Goal: Task Accomplishment & Management: Complete application form

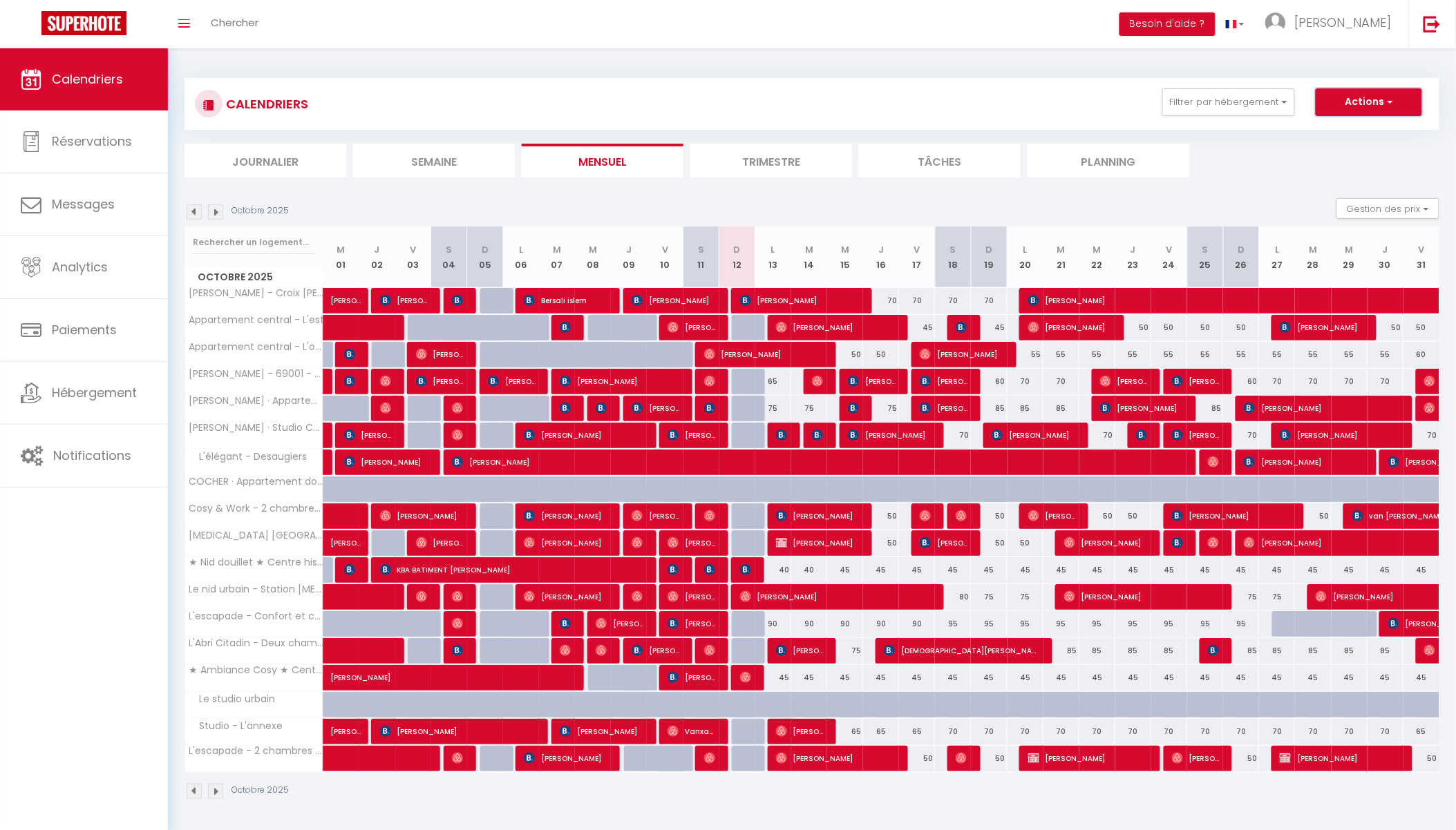
click at [1380, 105] on button "Actions" at bounding box center [1369, 102] width 106 height 28
click at [1373, 128] on link "Nouvelle réservation" at bounding box center [1354, 134] width 121 height 21
select select
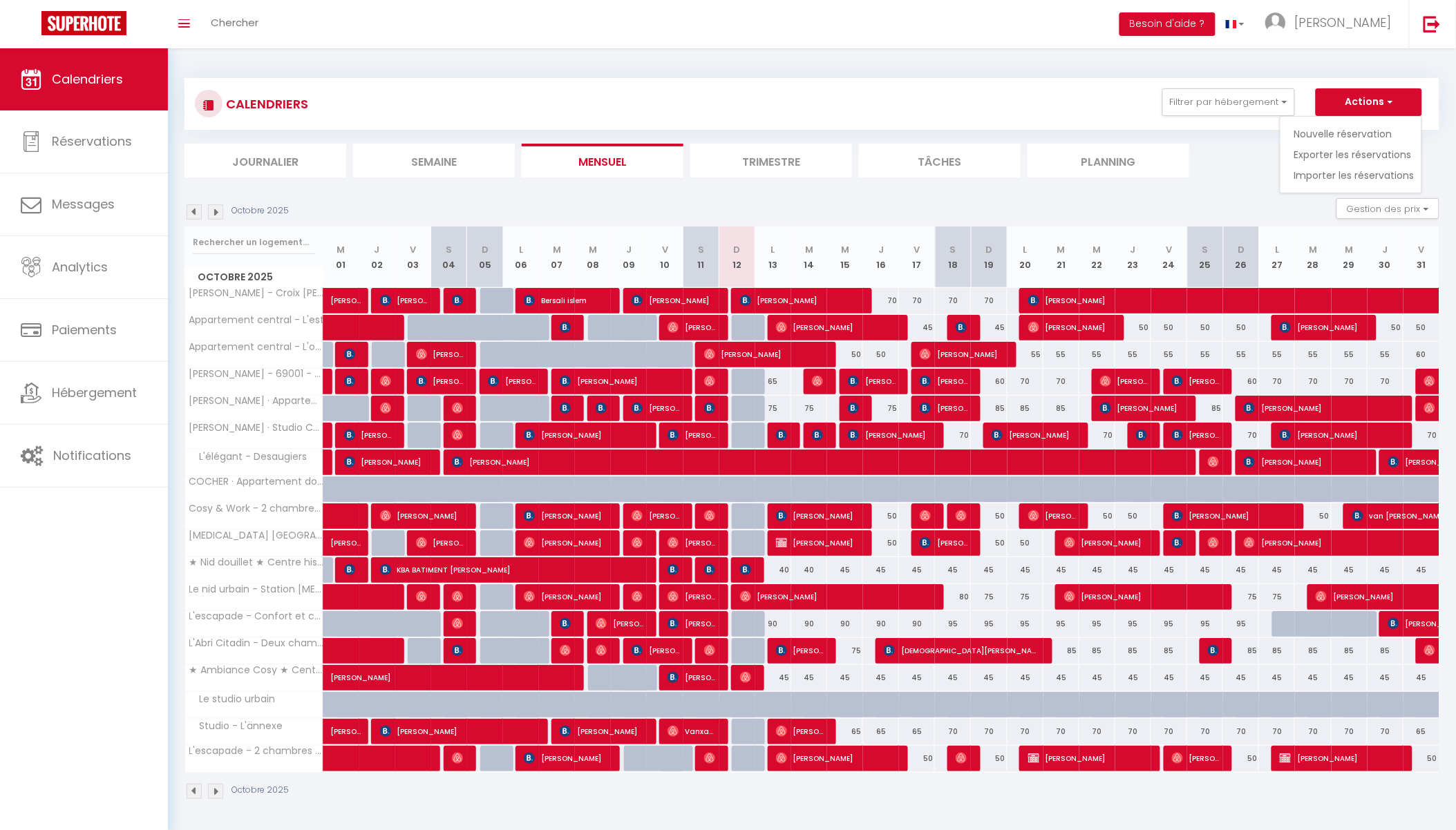
select select
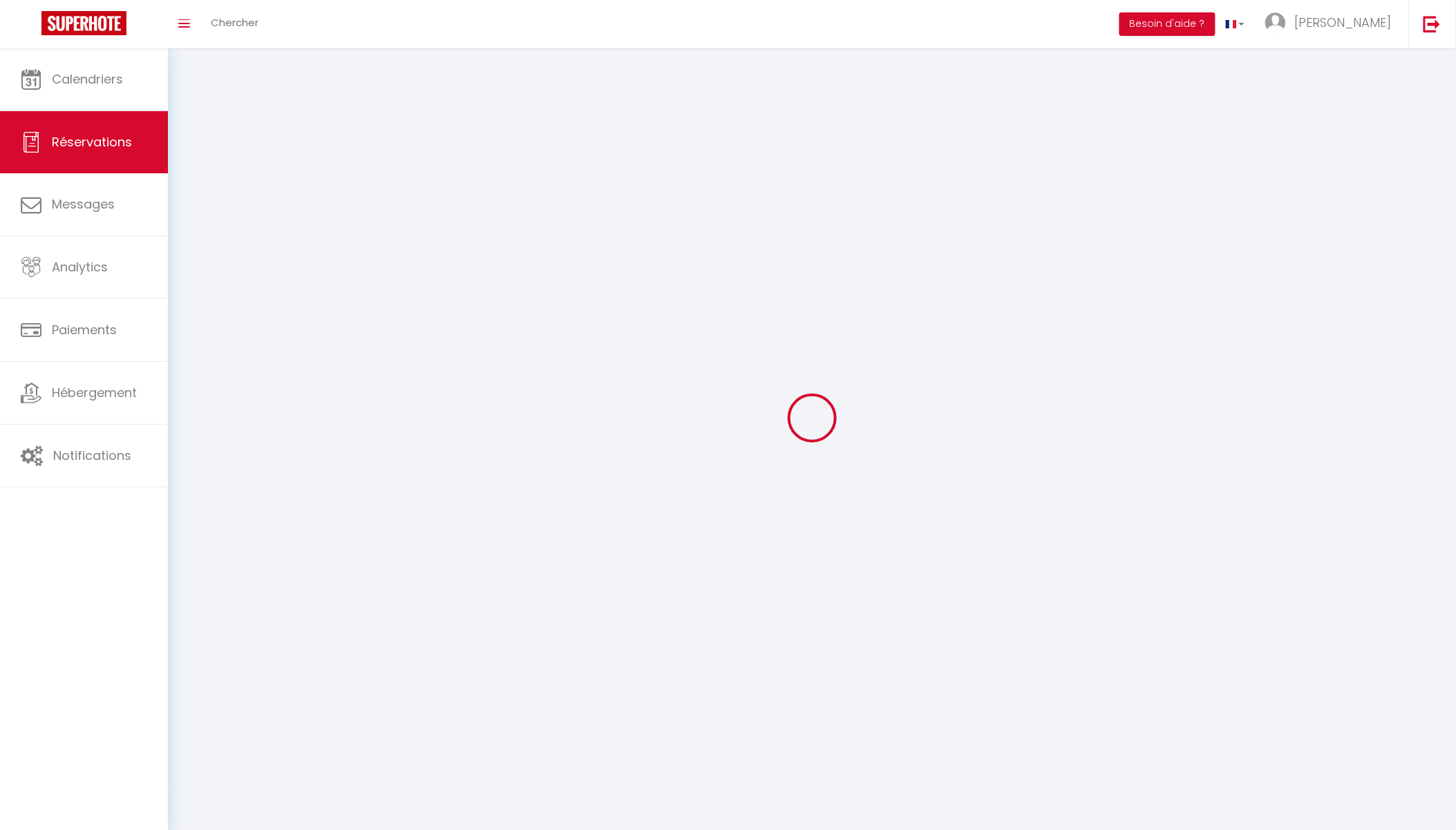
select select
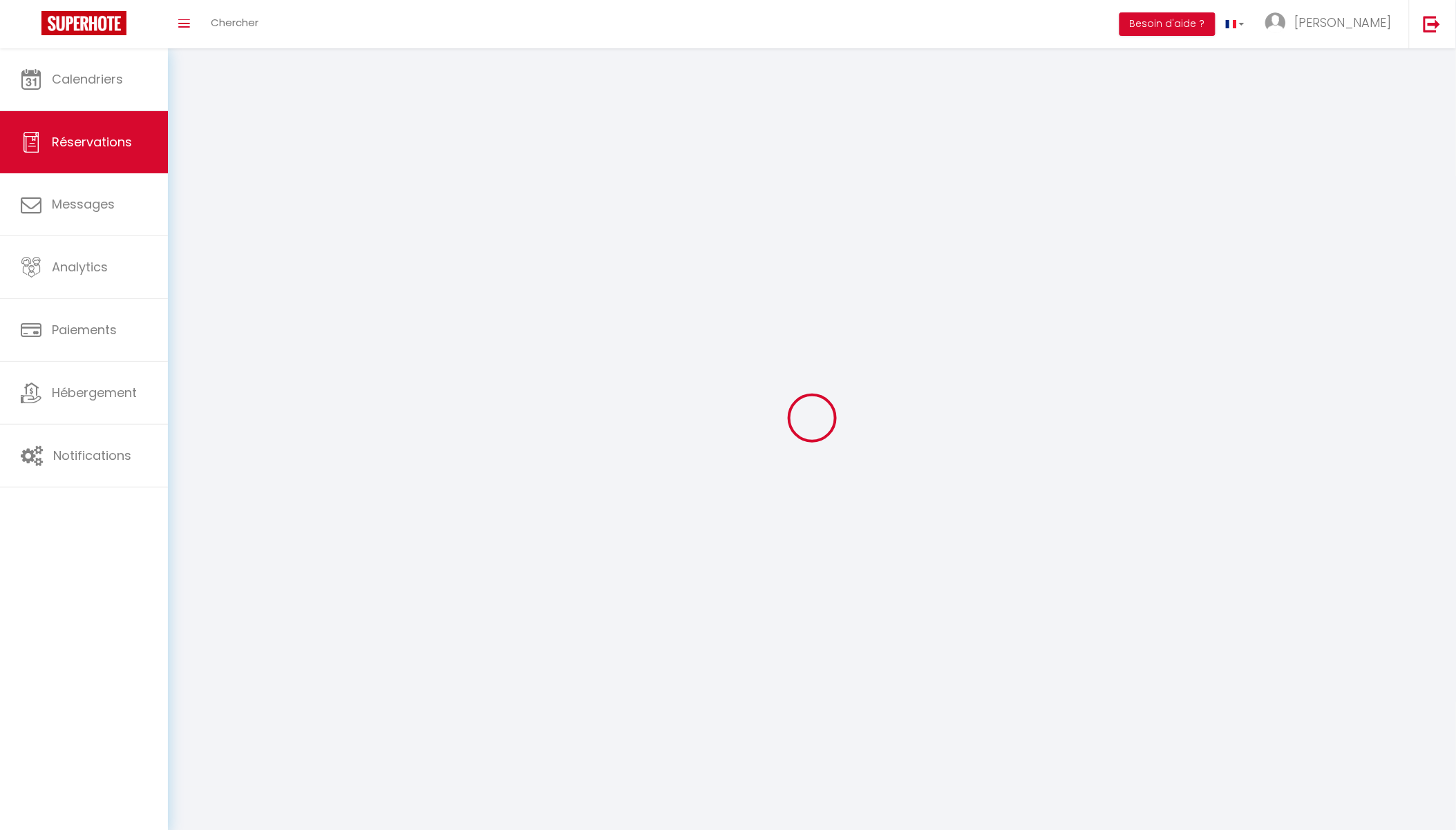
select select
checkbox input "false"
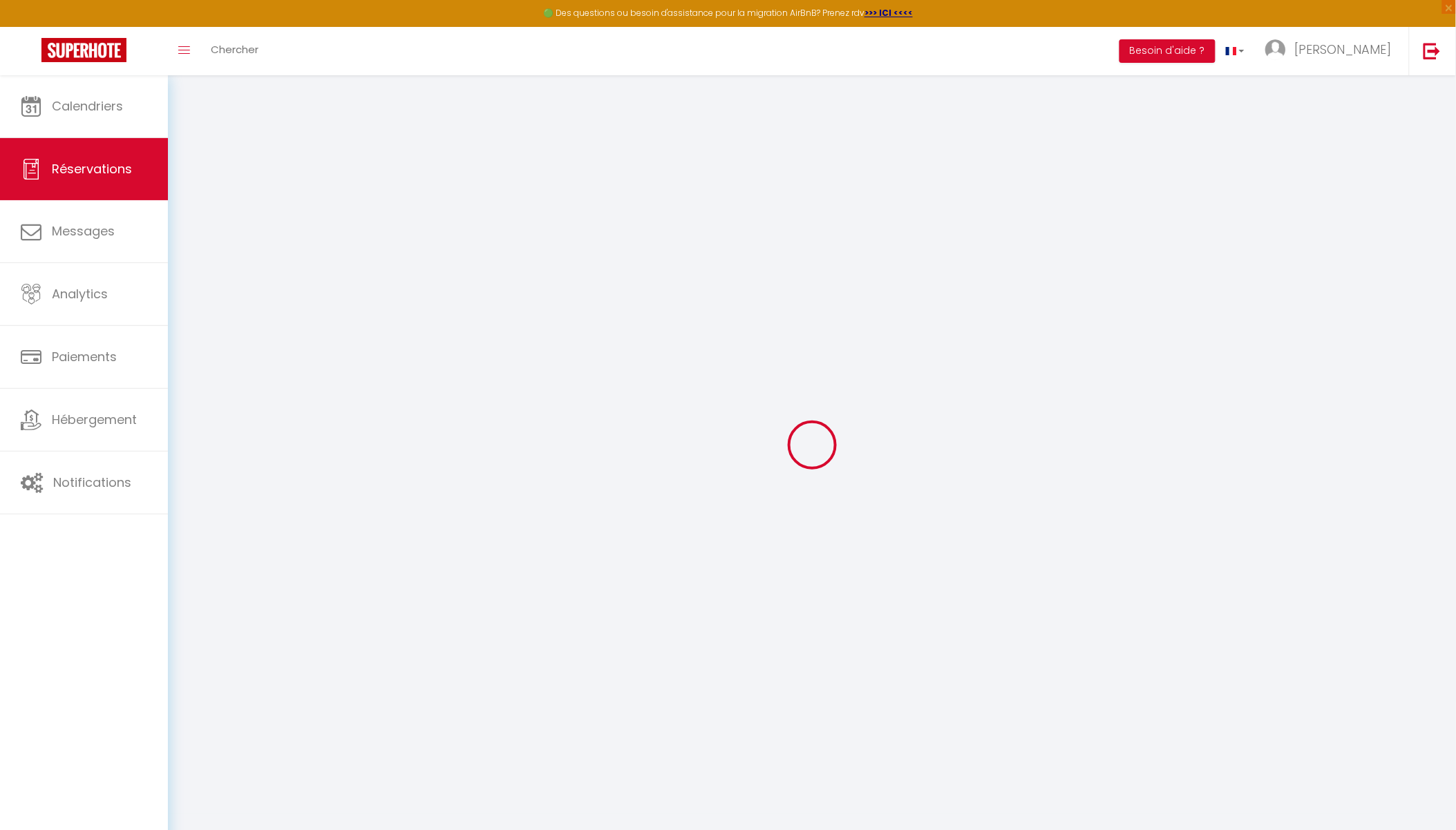
select select
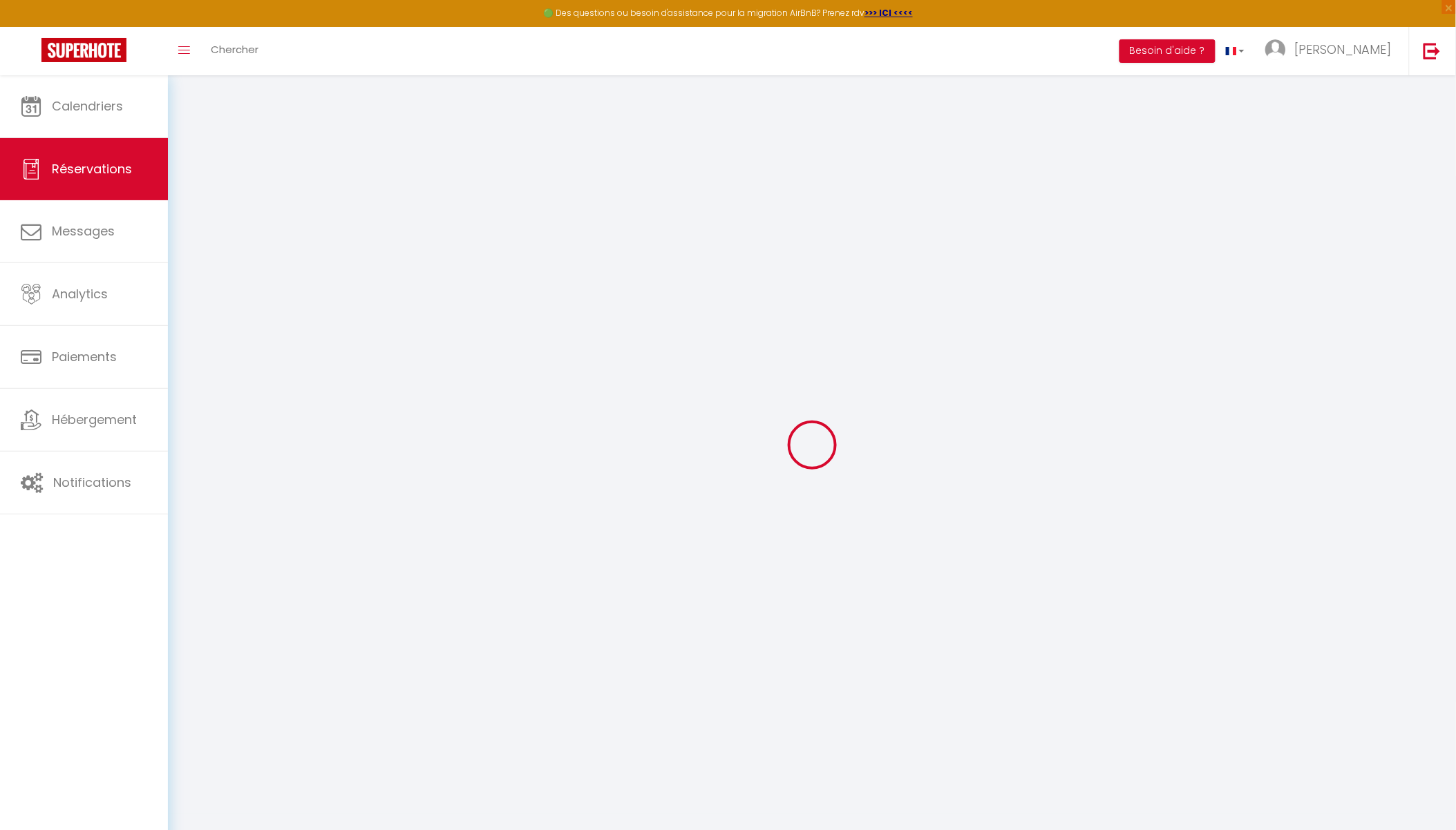
select select
checkbox input "false"
select select
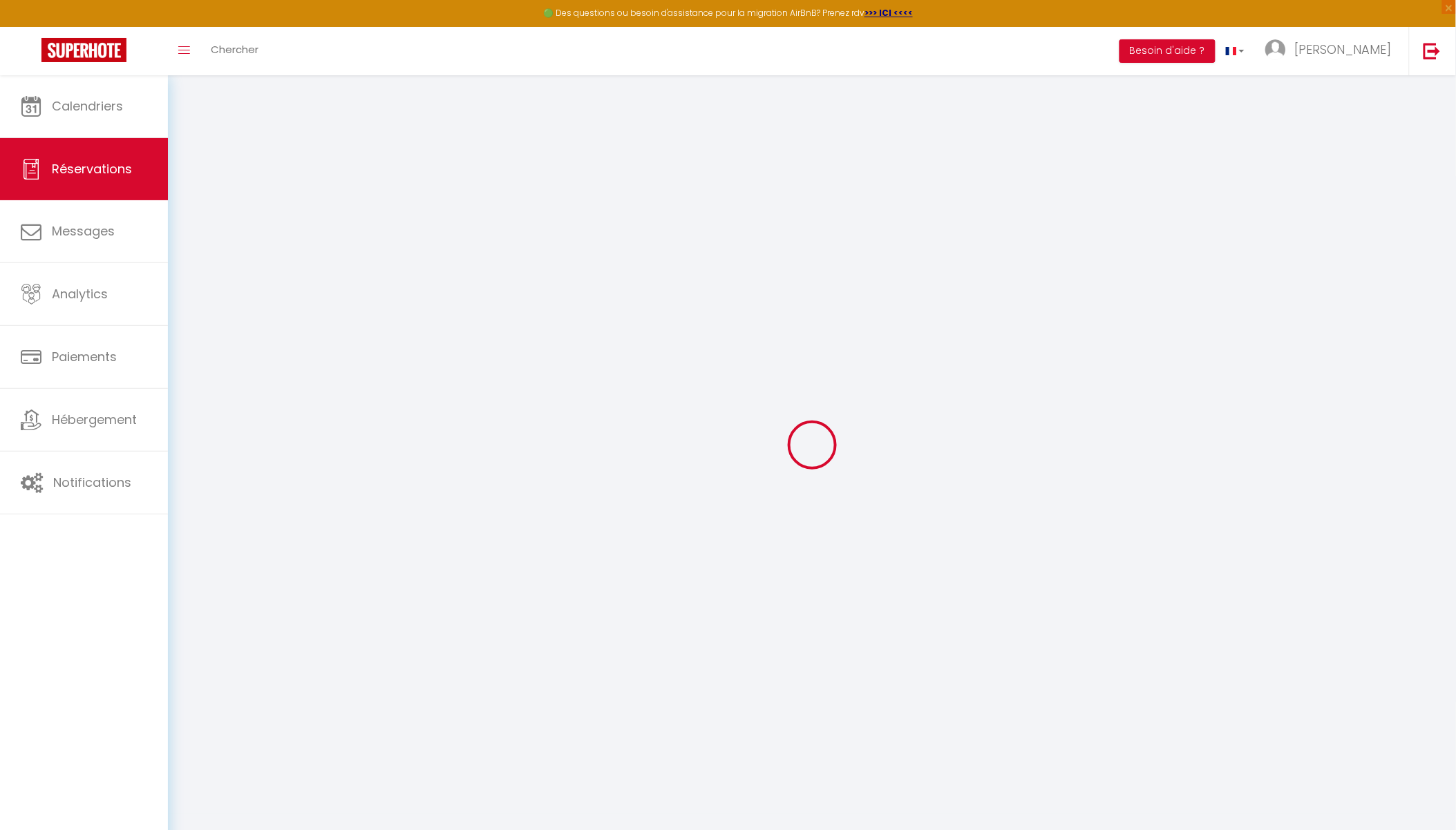
select select
checkbox input "false"
select select
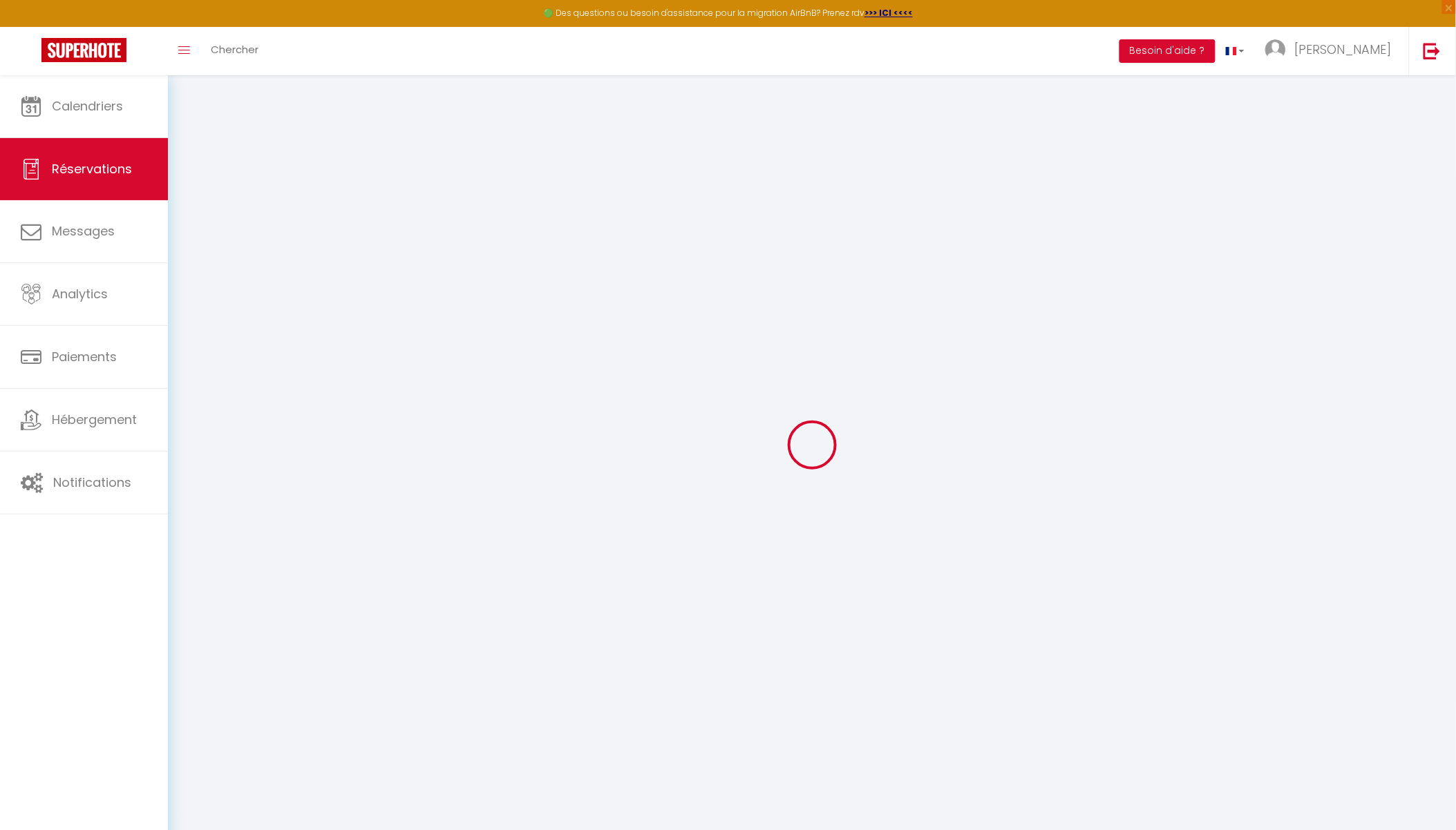
select select
checkbox input "false"
select select
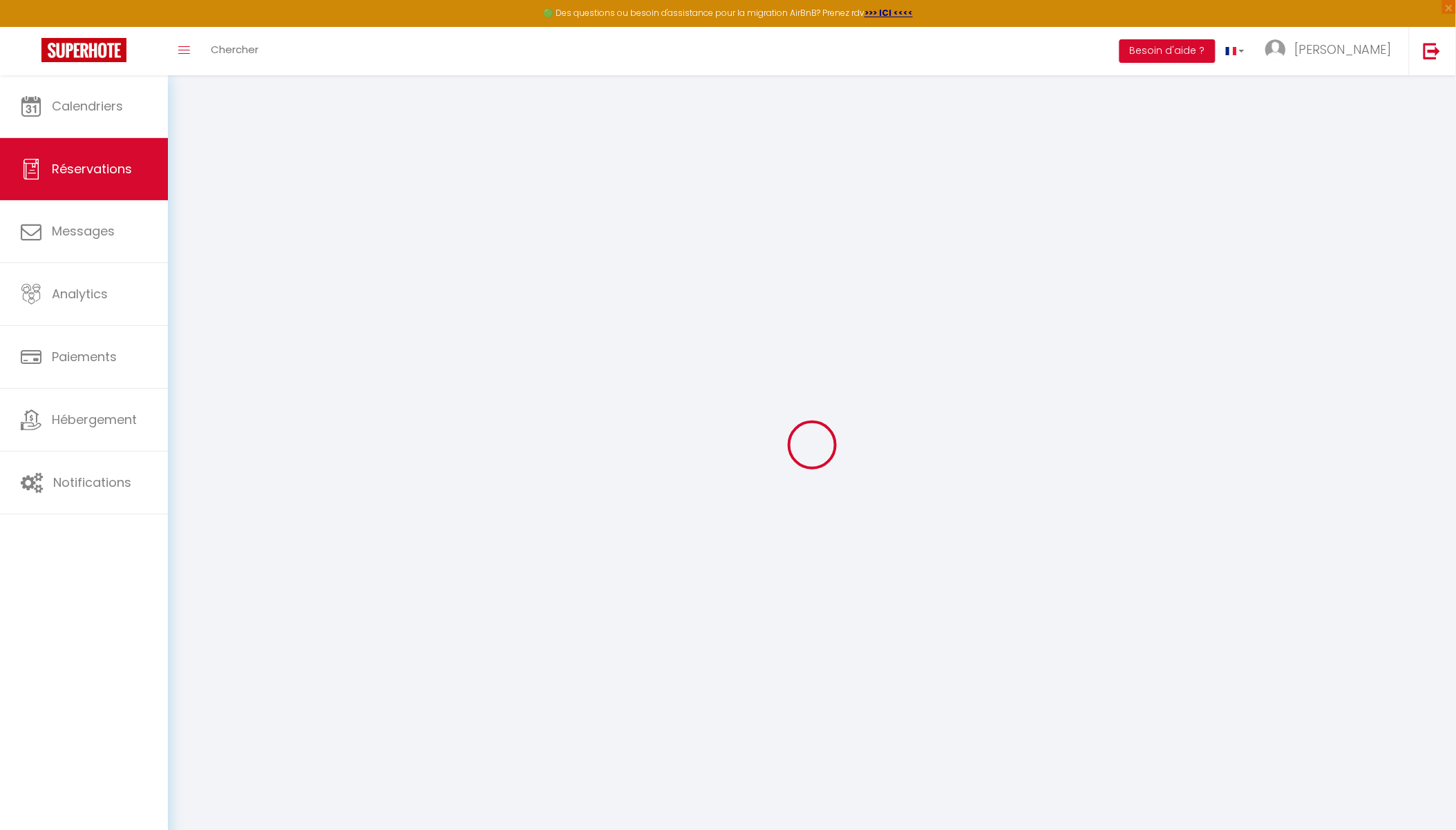
select select
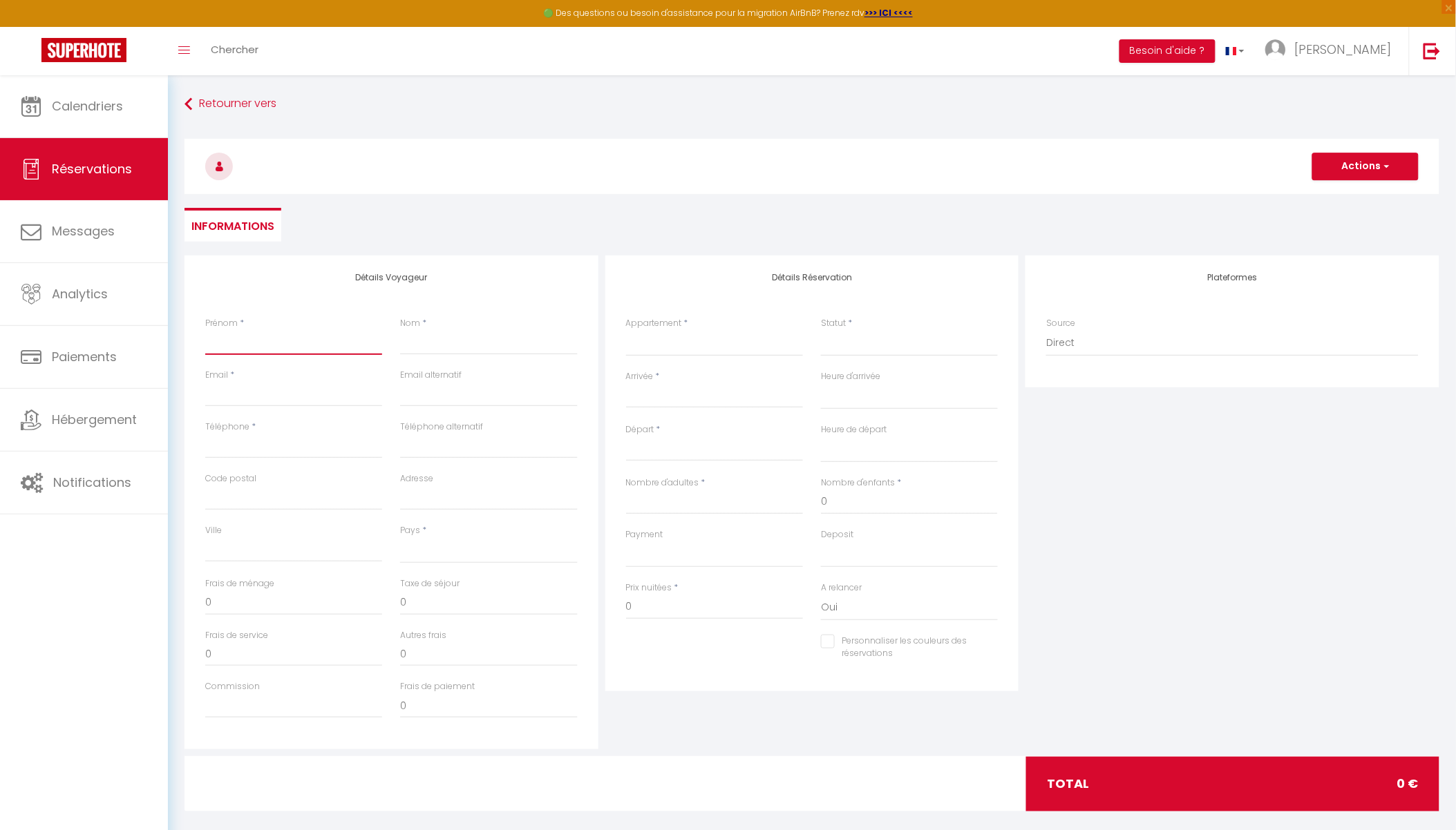
click at [263, 330] on input "Prénom" at bounding box center [293, 343] width 177 height 25
type input "C"
select select
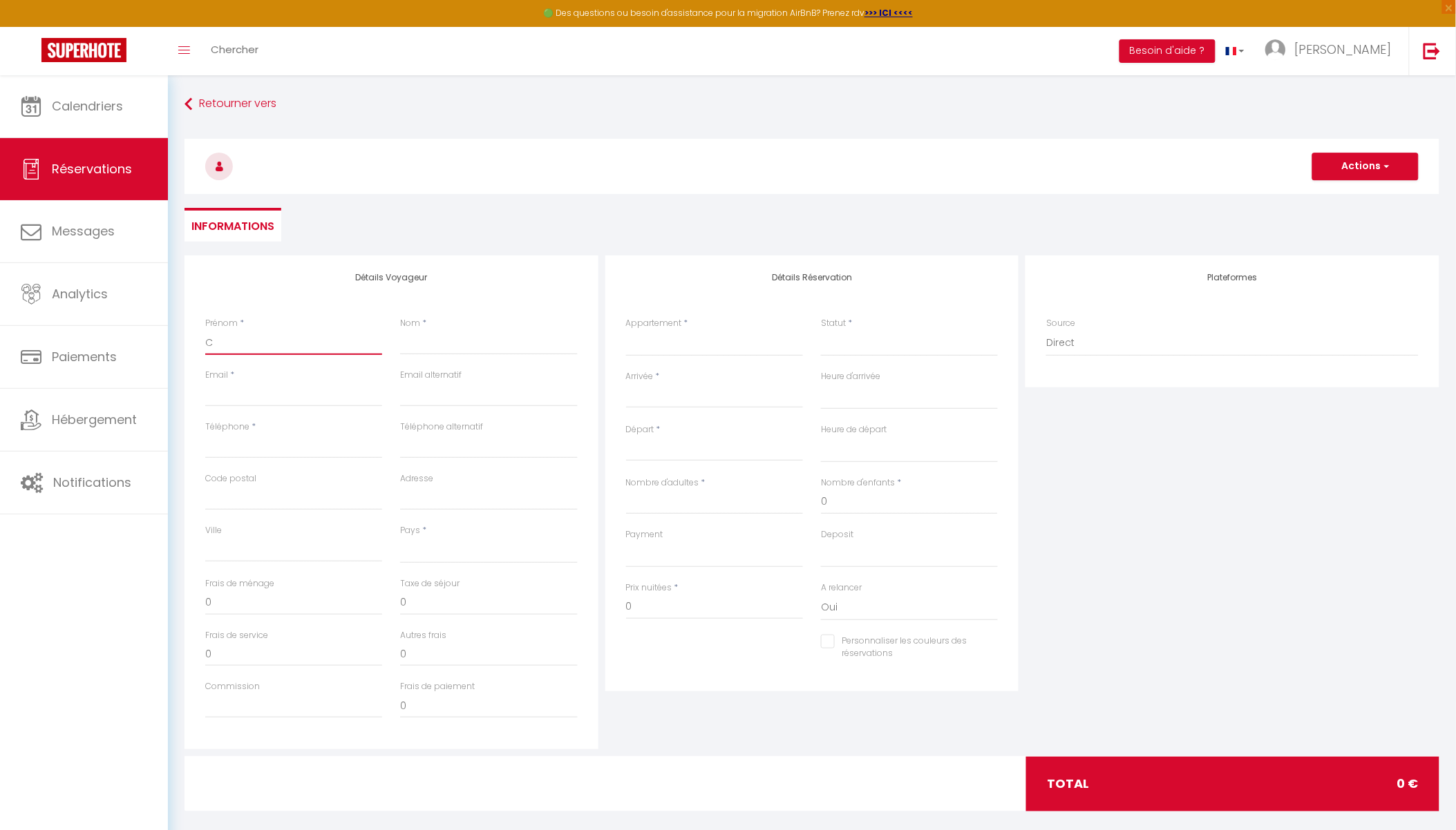
select select
checkbox input "false"
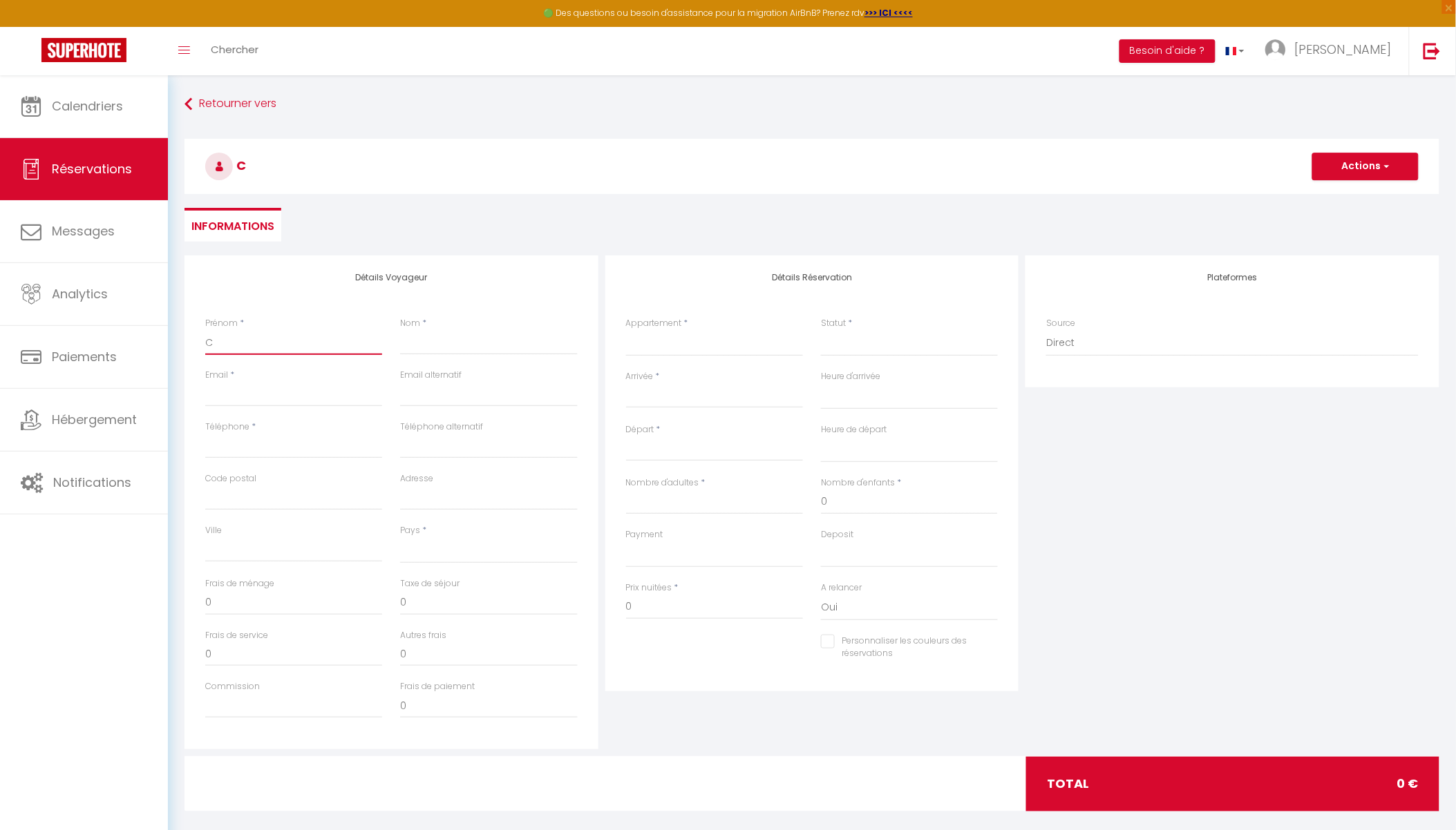
type input "[PERSON_NAME]"
type input "Grangette"
type input "[PERSON_NAME][EMAIL_ADDRESS][DOMAIN_NAME]"
type input "0626477732"
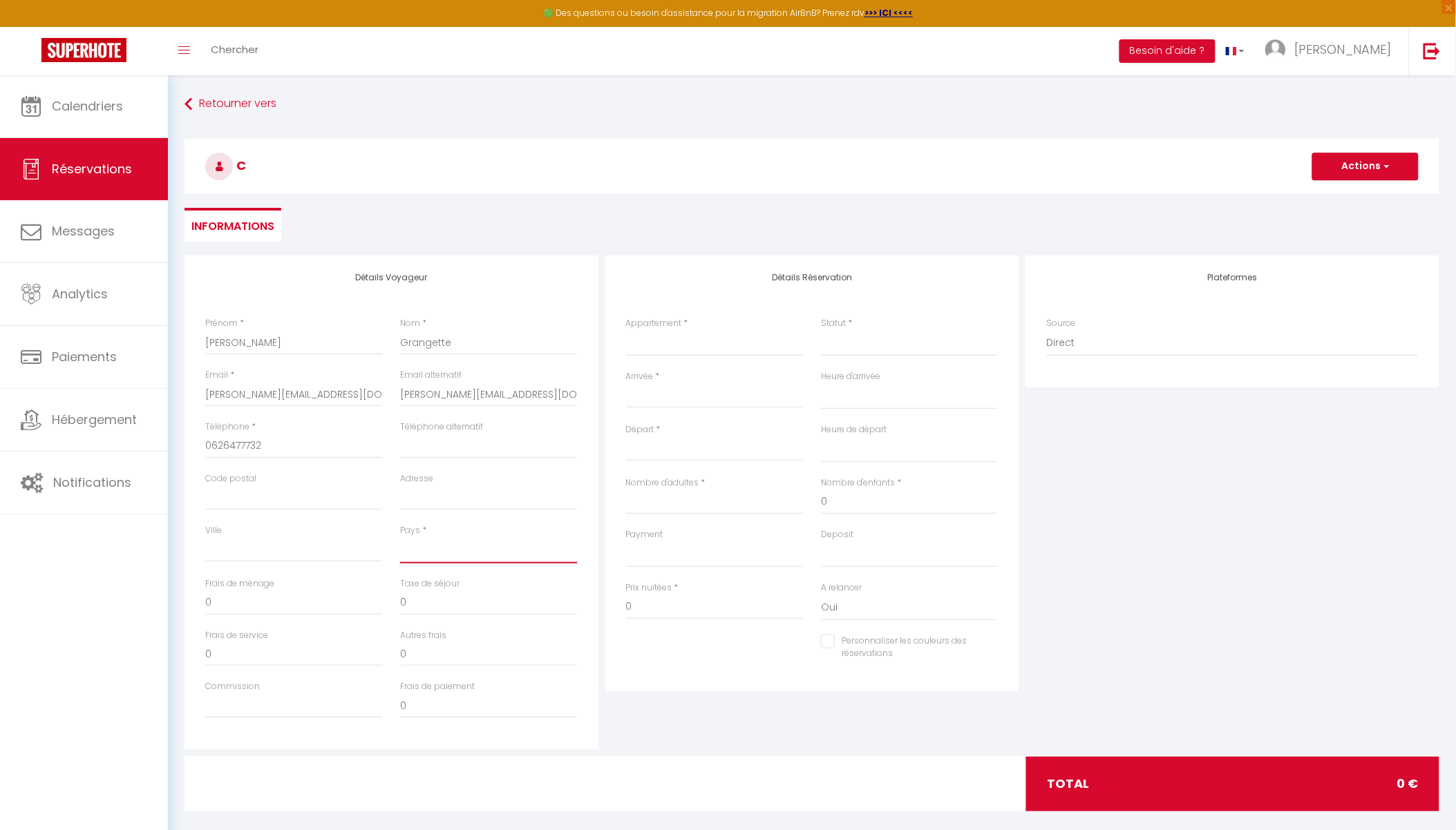
select select "FR"
select select
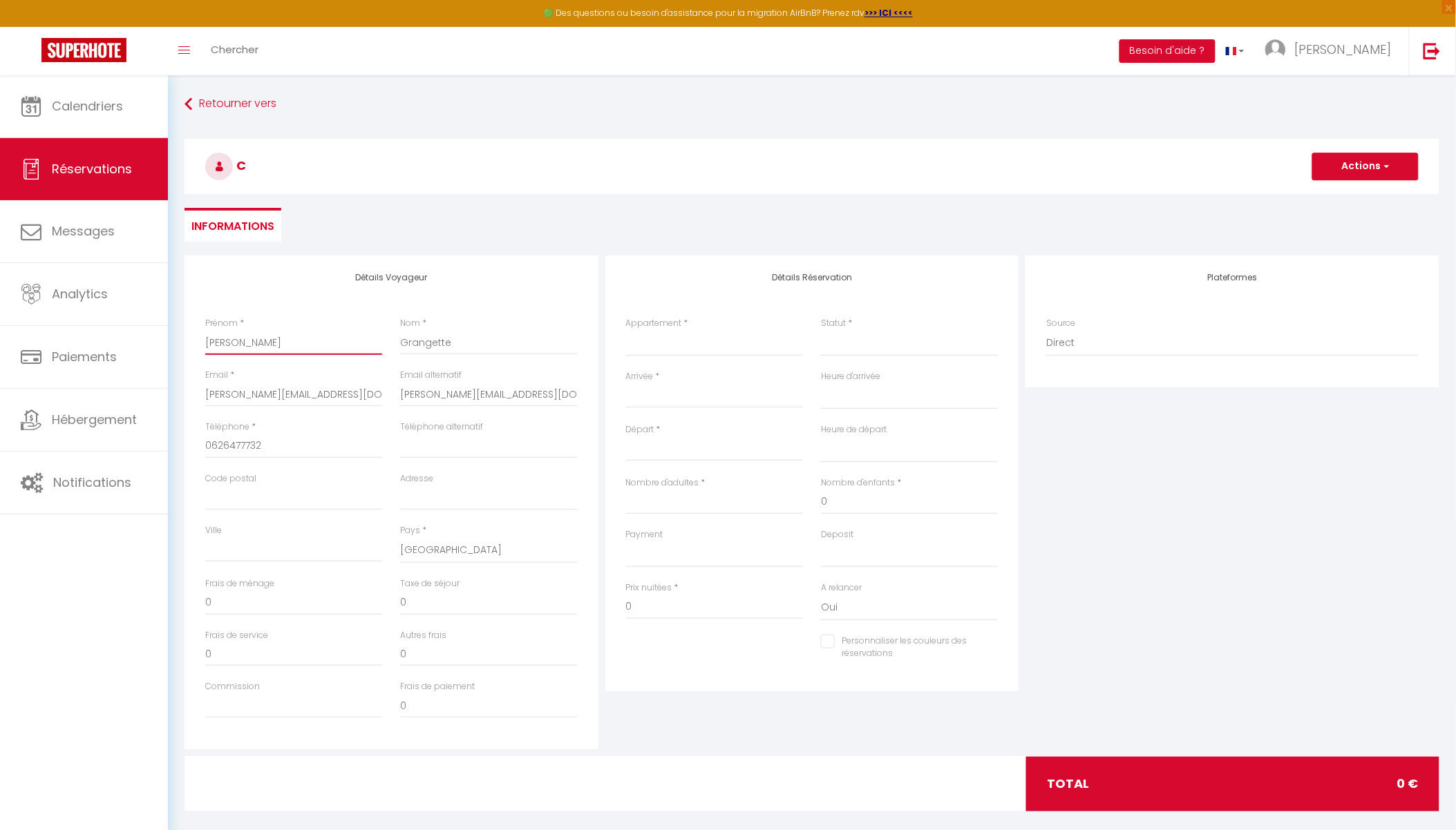
select select
checkbox input "false"
click at [684, 336] on select "Studio - L'ännexe [PERSON_NAME] · Appartement standing -[MEDICAL_DATA]- Centre …" at bounding box center [714, 344] width 177 height 27
select select "57116"
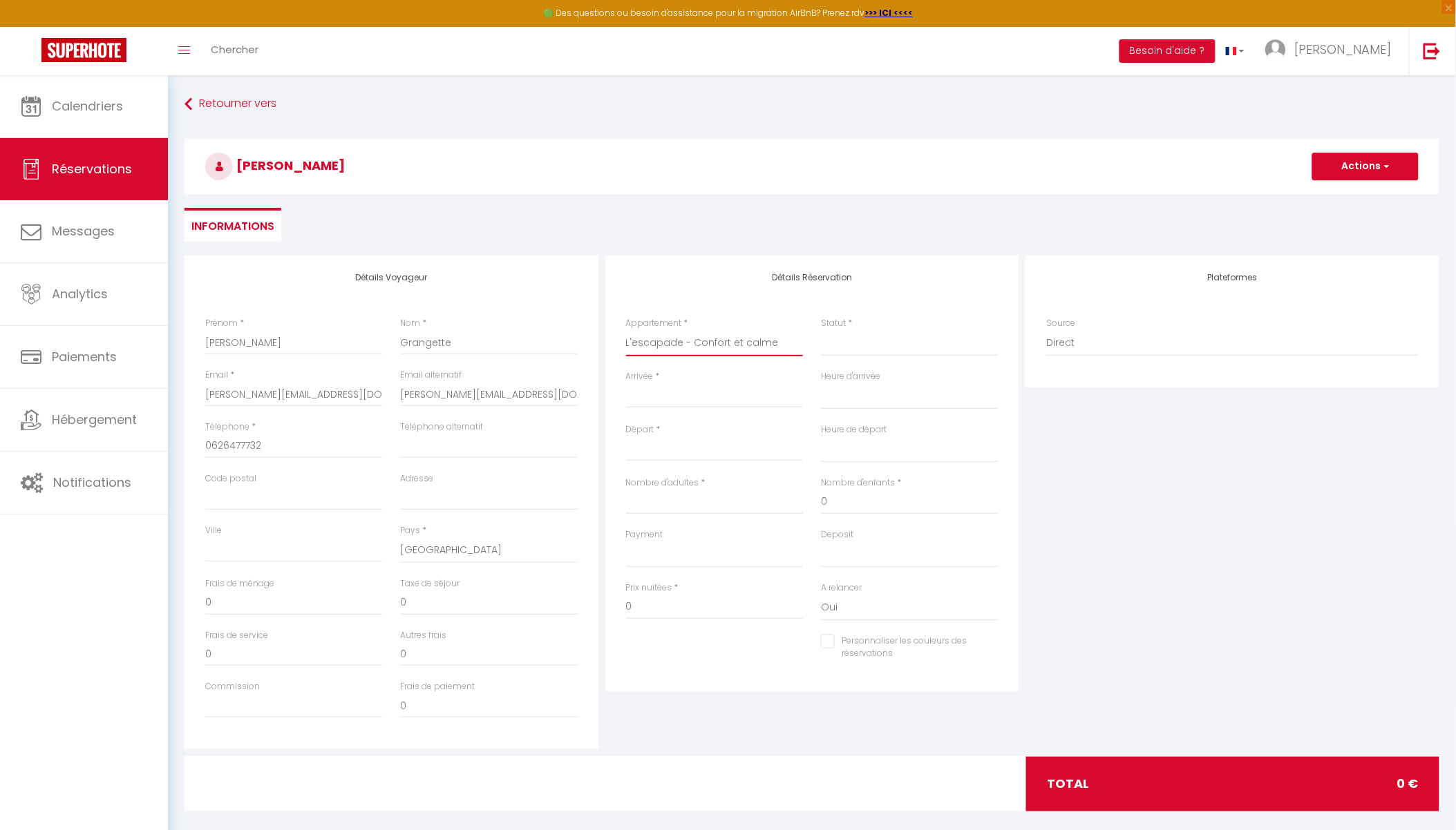
click at [626, 330] on select "Studio - L'ännexe [PERSON_NAME] · Appartement standing -[MEDICAL_DATA]- Centre …" at bounding box center [714, 344] width 177 height 27
select select
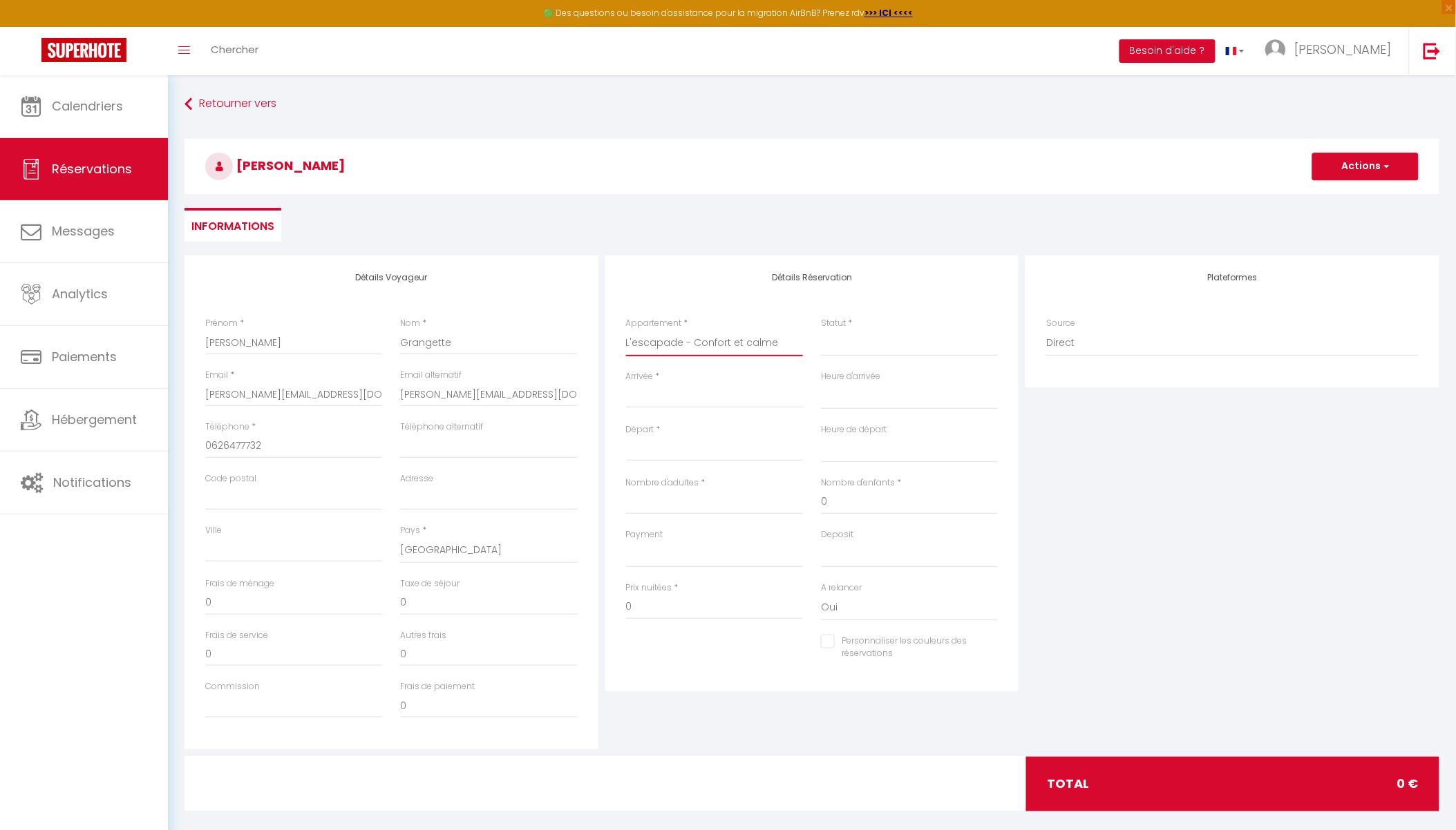
select select
checkbox input "false"
select select
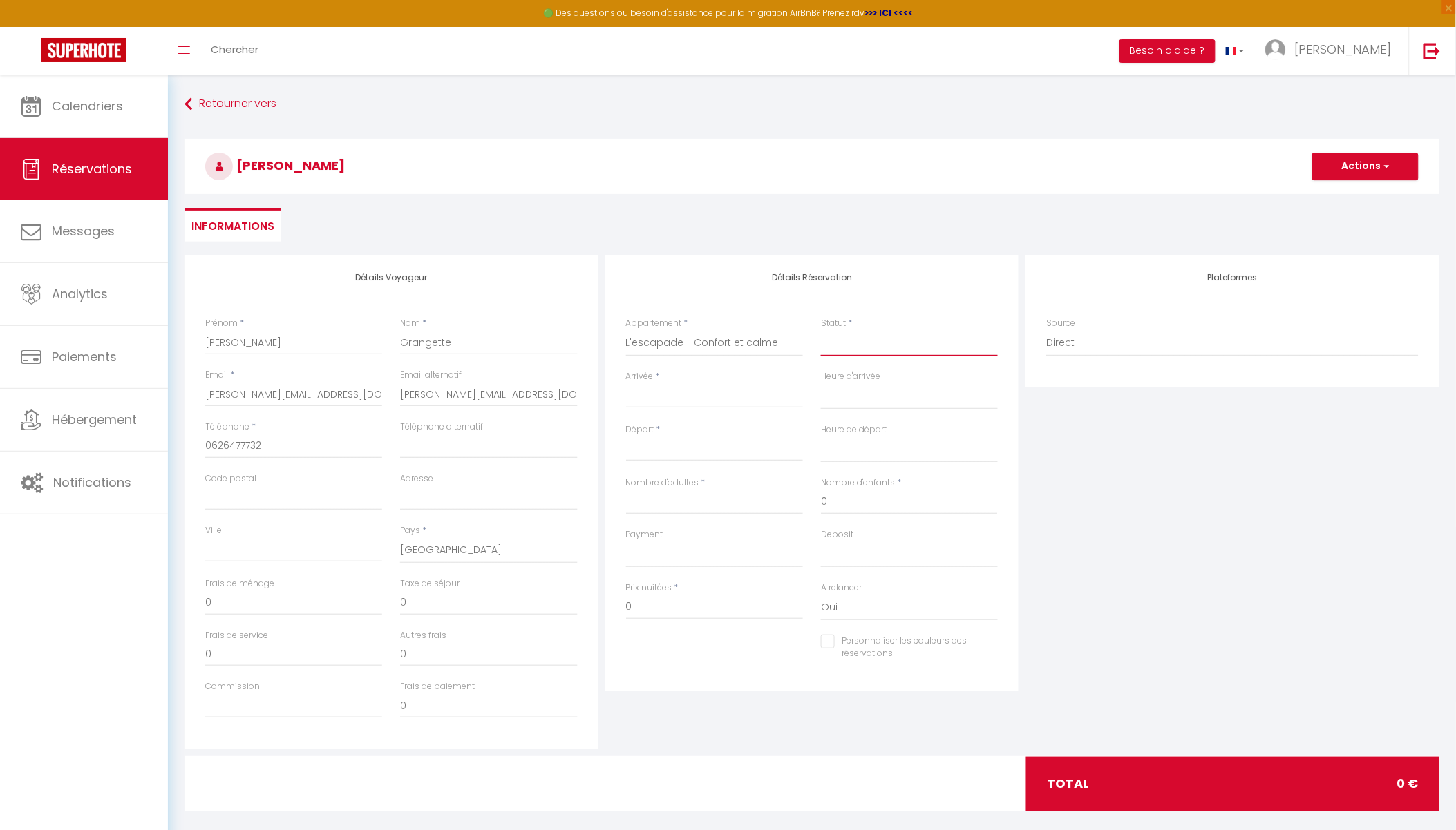
select select
checkbox input "false"
click at [847, 349] on select "Confirmé Non Confirmé [PERSON_NAME] par le voyageur No Show Request" at bounding box center [909, 344] width 177 height 27
select select "1"
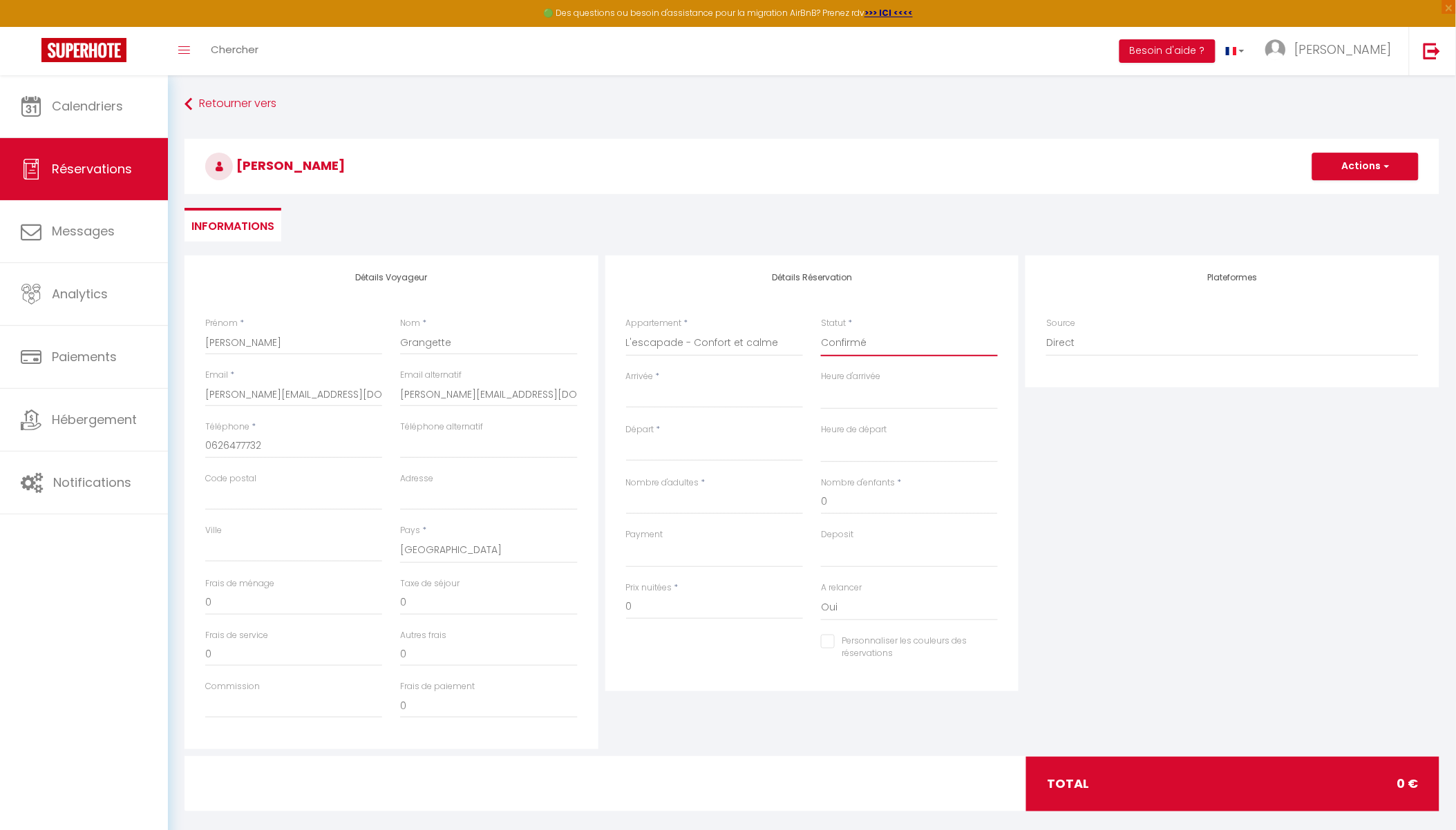
click at [821, 330] on select "Confirmé Non Confirmé [PERSON_NAME] par le voyageur No Show Request" at bounding box center [909, 344] width 177 height 27
select select
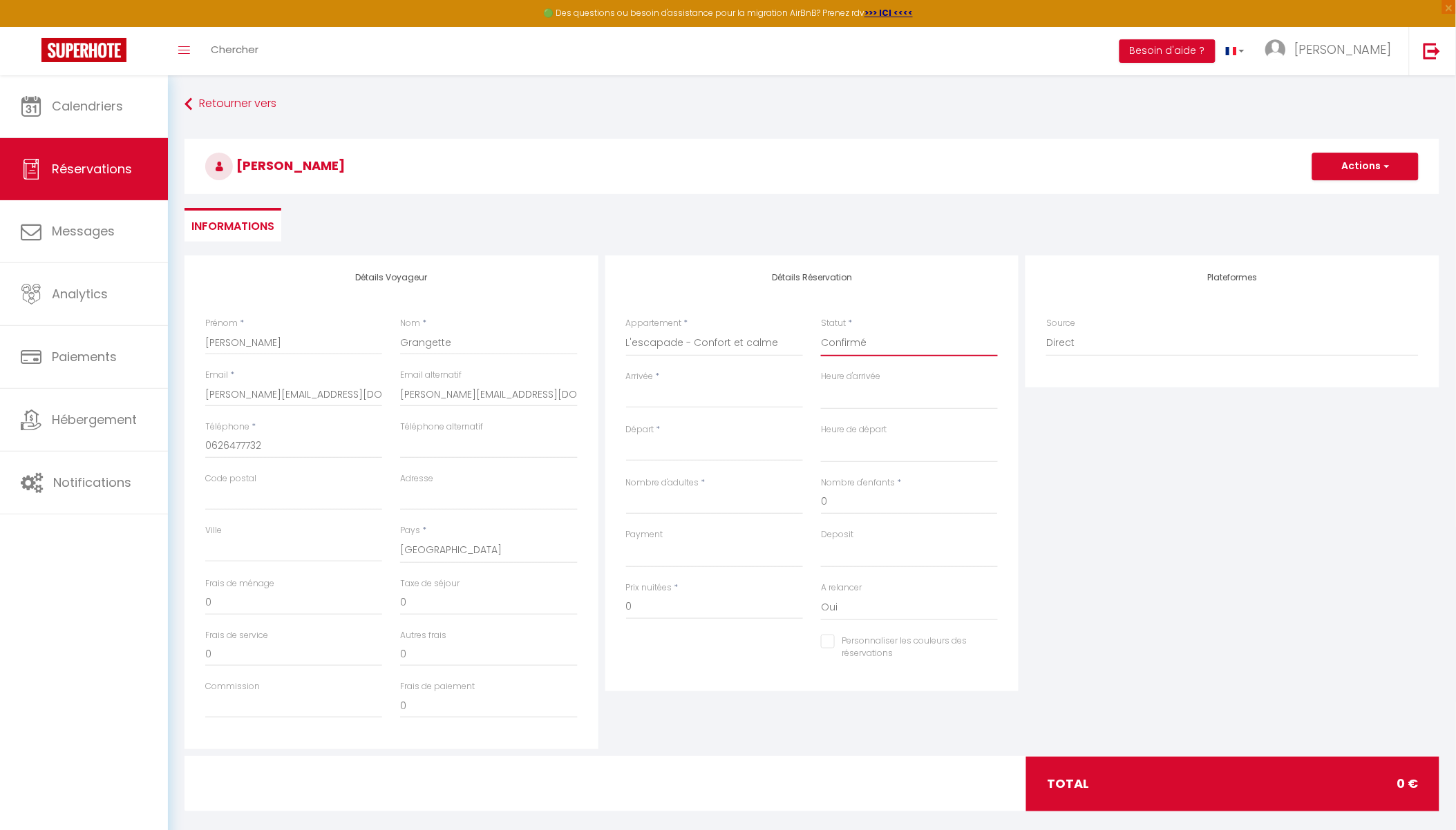
checkbox input "false"
click at [734, 405] on input "Arrivée" at bounding box center [714, 397] width 177 height 18
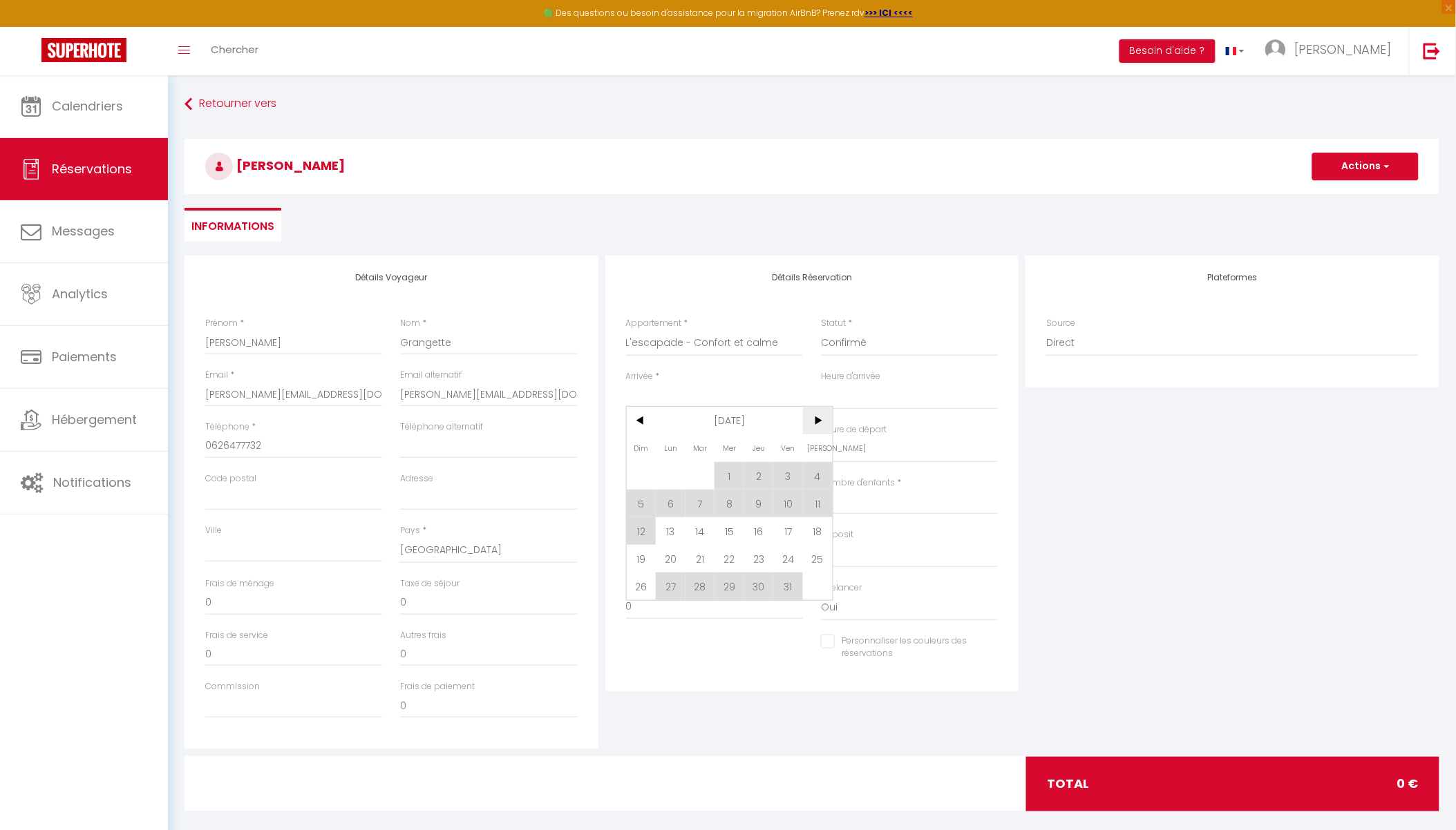
click at [818, 419] on span ">" at bounding box center [817, 421] width 29 height 28
click at [636, 420] on span "<" at bounding box center [641, 421] width 29 height 28
click at [666, 578] on span "27" at bounding box center [670, 586] width 29 height 28
type input "Lun 27 Octobre 2025"
select select
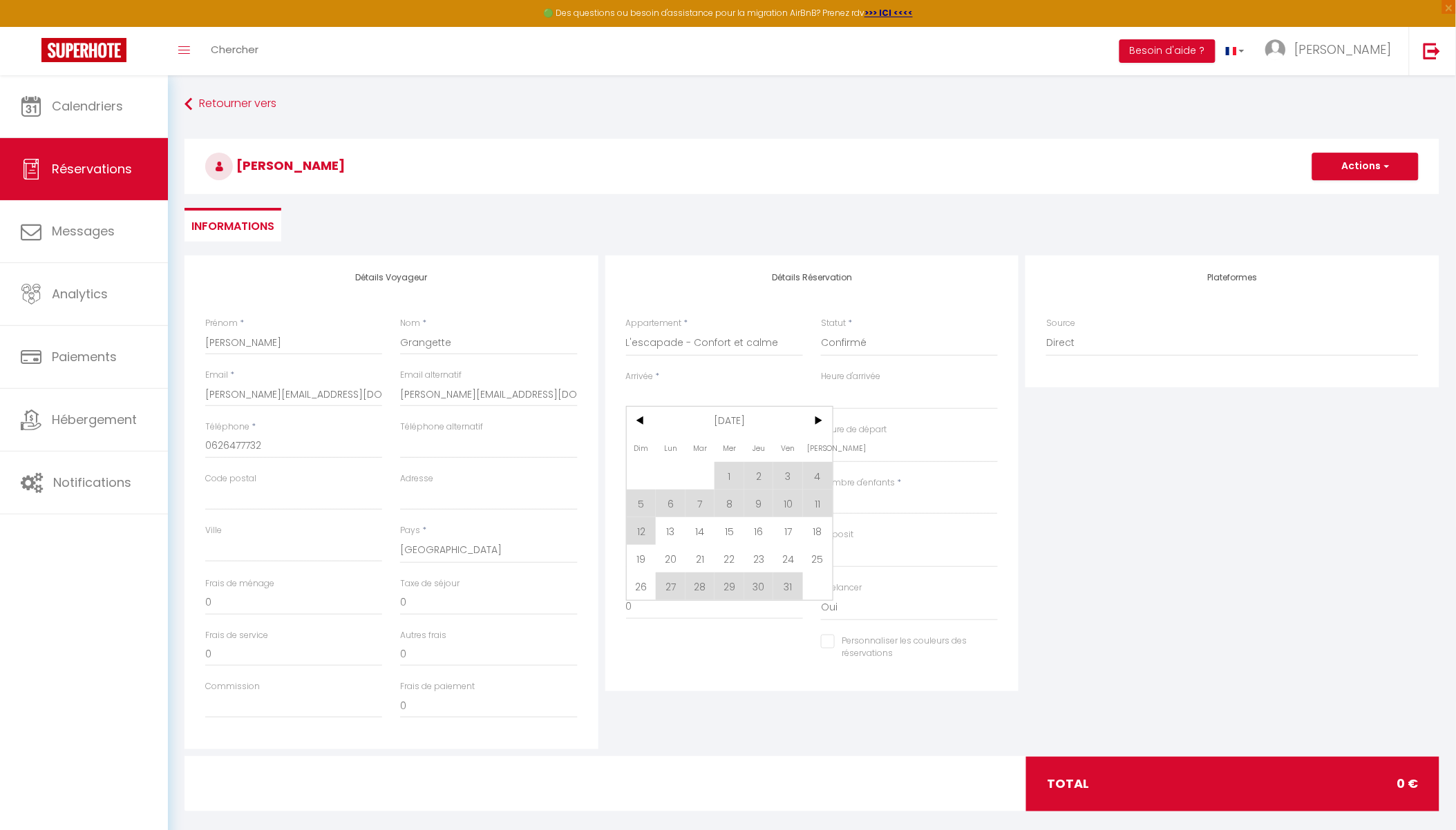
type input "[DATE] Octobre 2025"
select select
checkbox input "false"
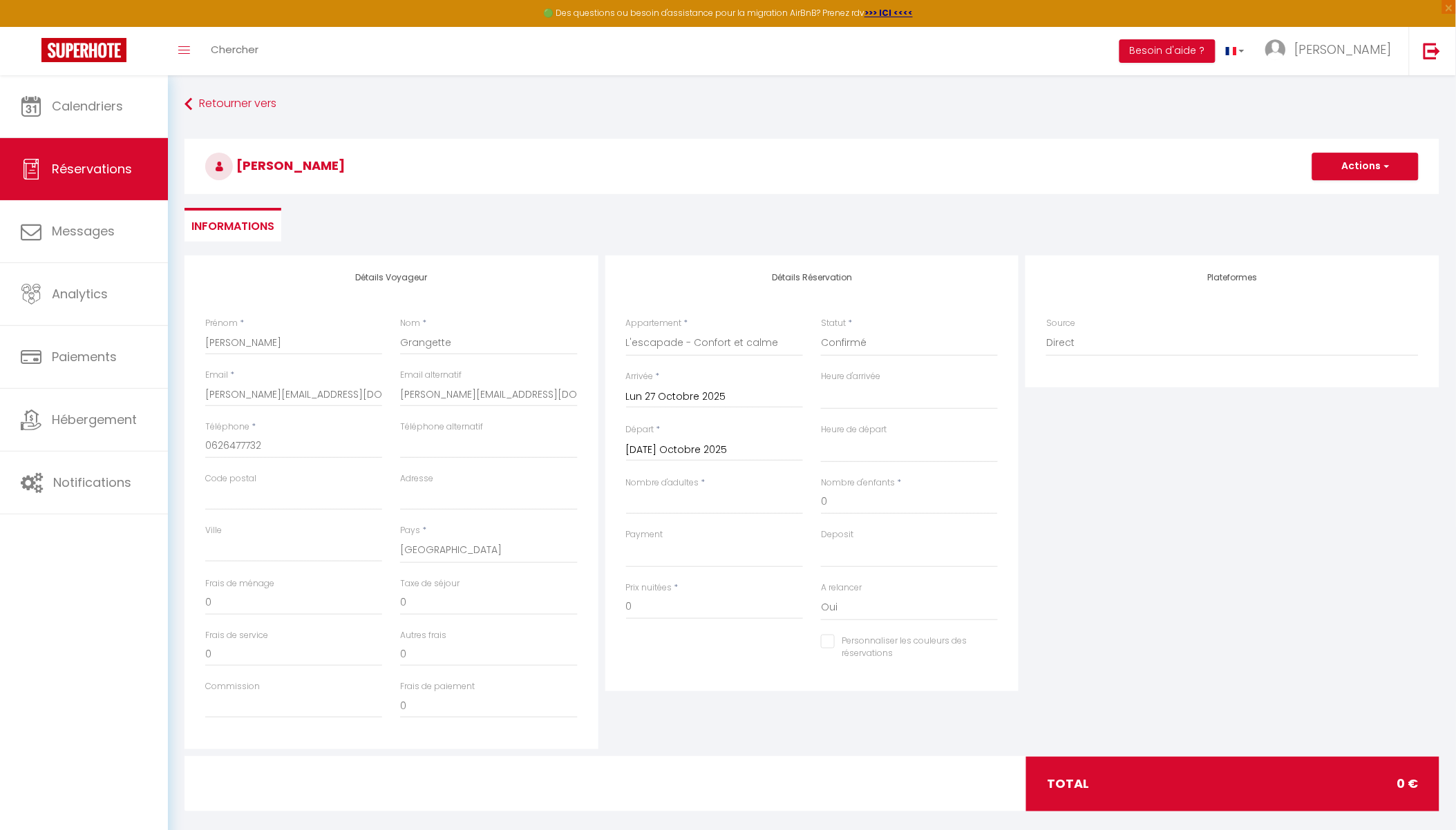
click at [678, 453] on input "[DATE] Octobre 2025" at bounding box center [714, 450] width 177 height 18
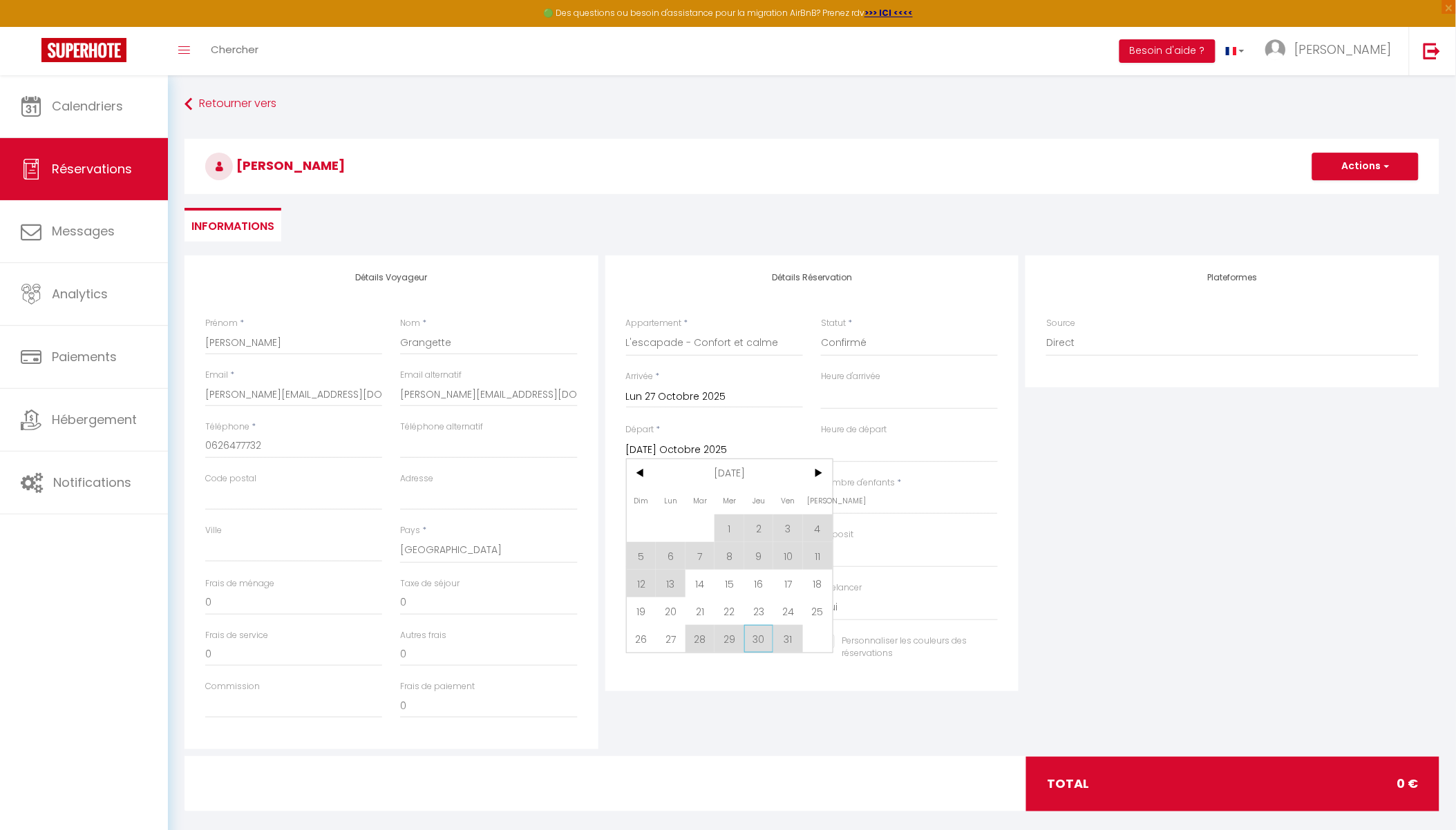
click at [761, 637] on span "30" at bounding box center [759, 638] width 29 height 28
select select
type input "Jeu 30 Octobre 2025"
select select
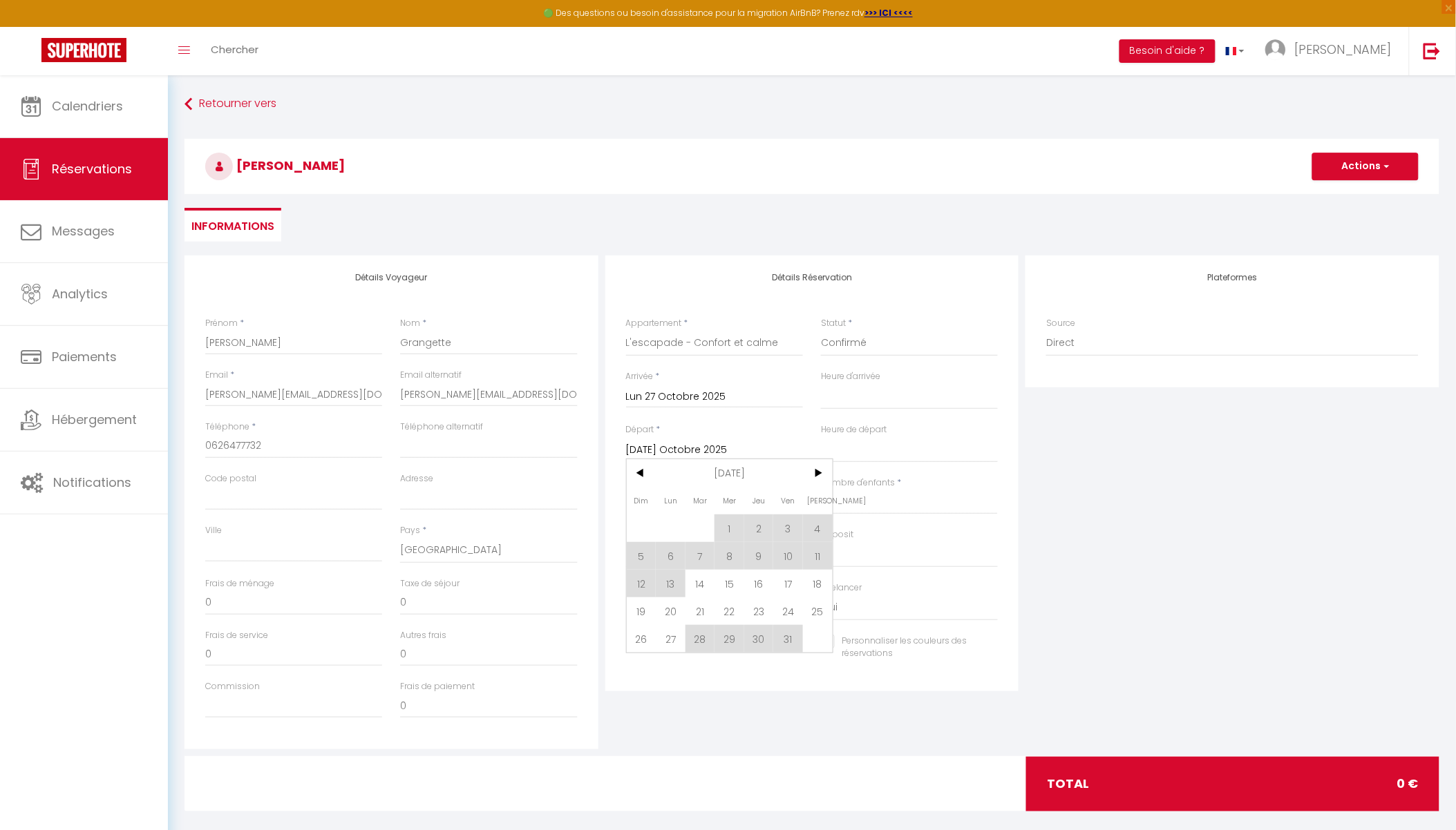
select select
checkbox input "false"
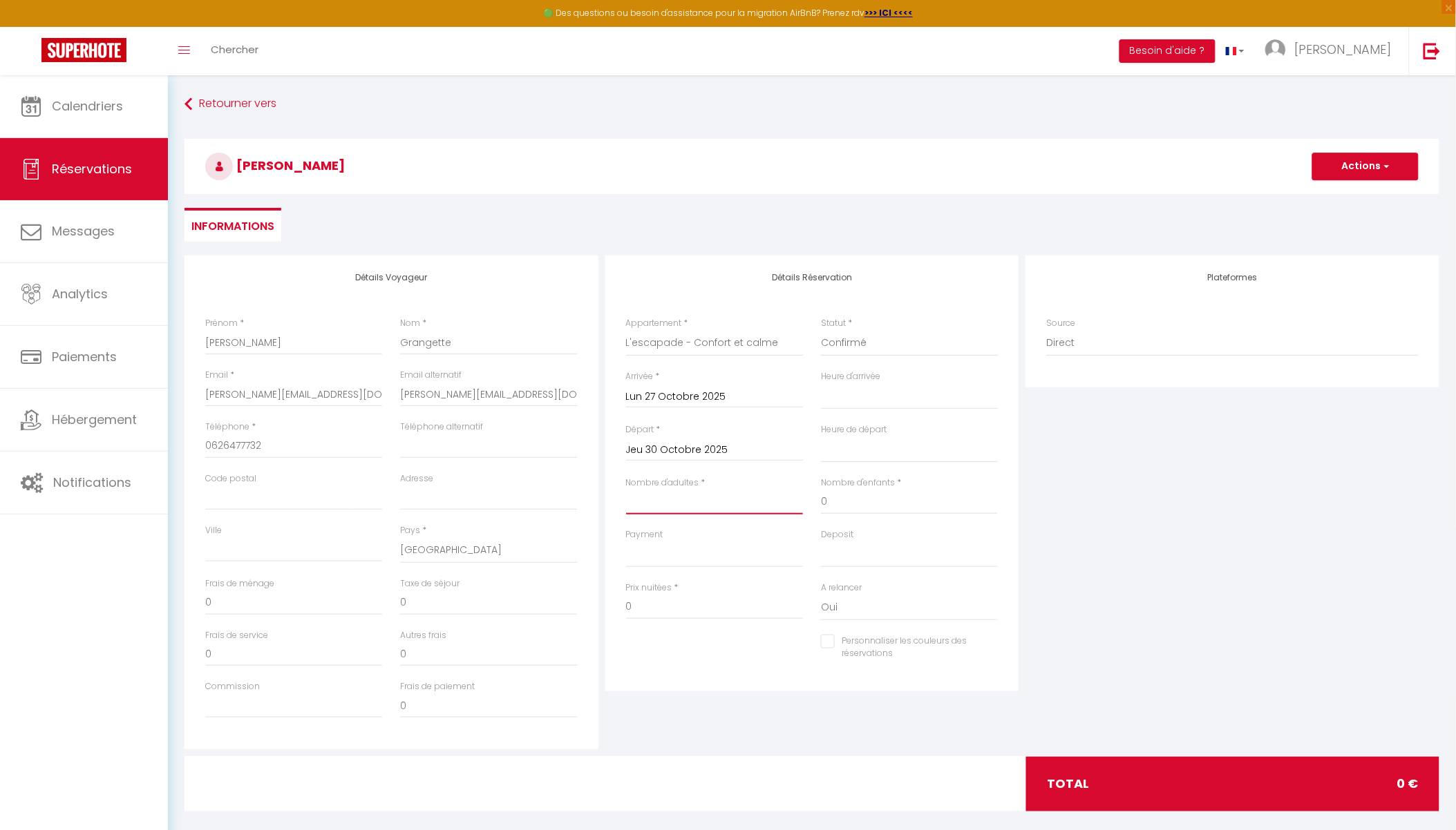
click at [682, 496] on input "Nombre d'adultes" at bounding box center [714, 502] width 177 height 25
type input "2"
select select
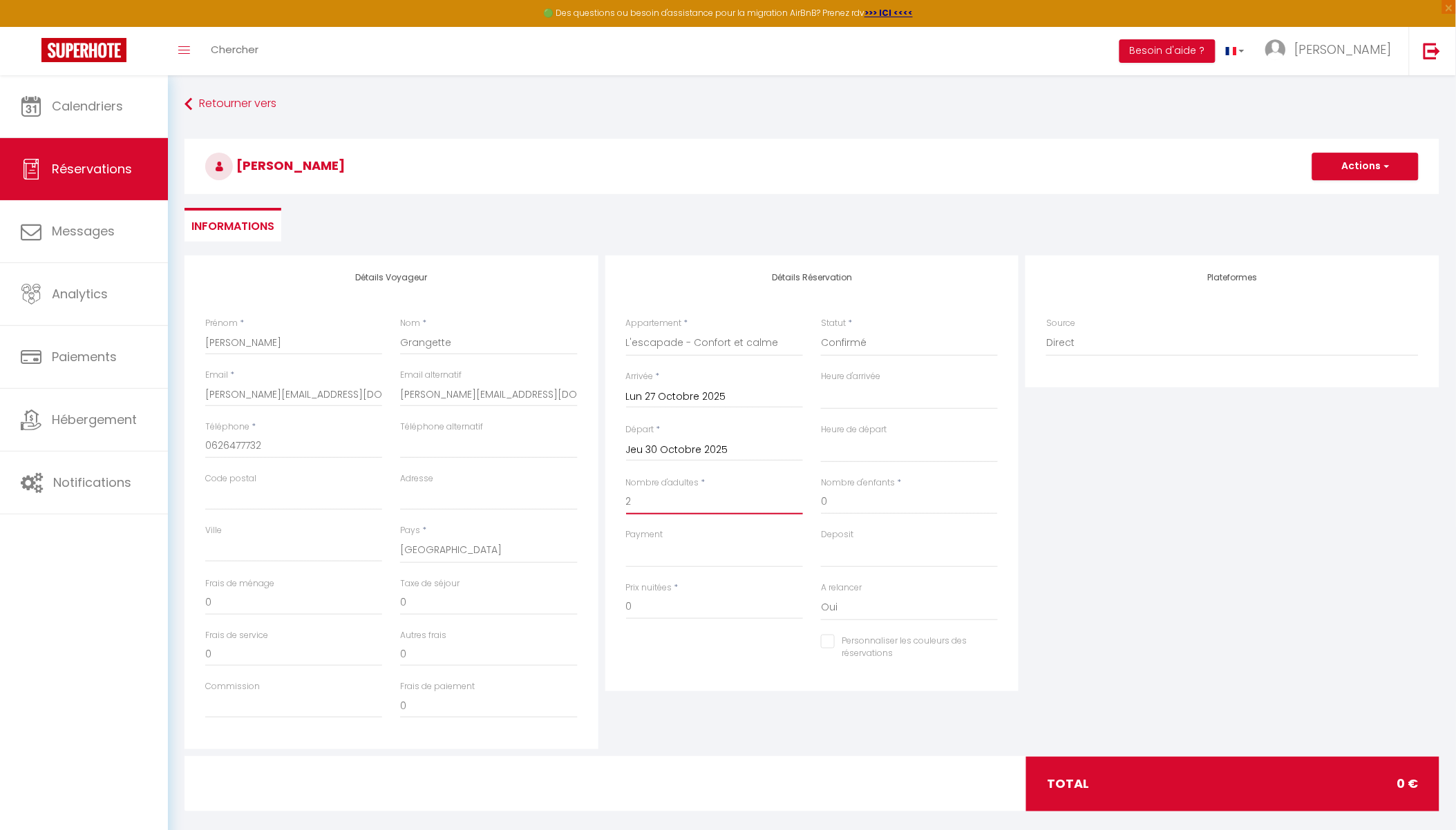
select select
checkbox input "false"
select select
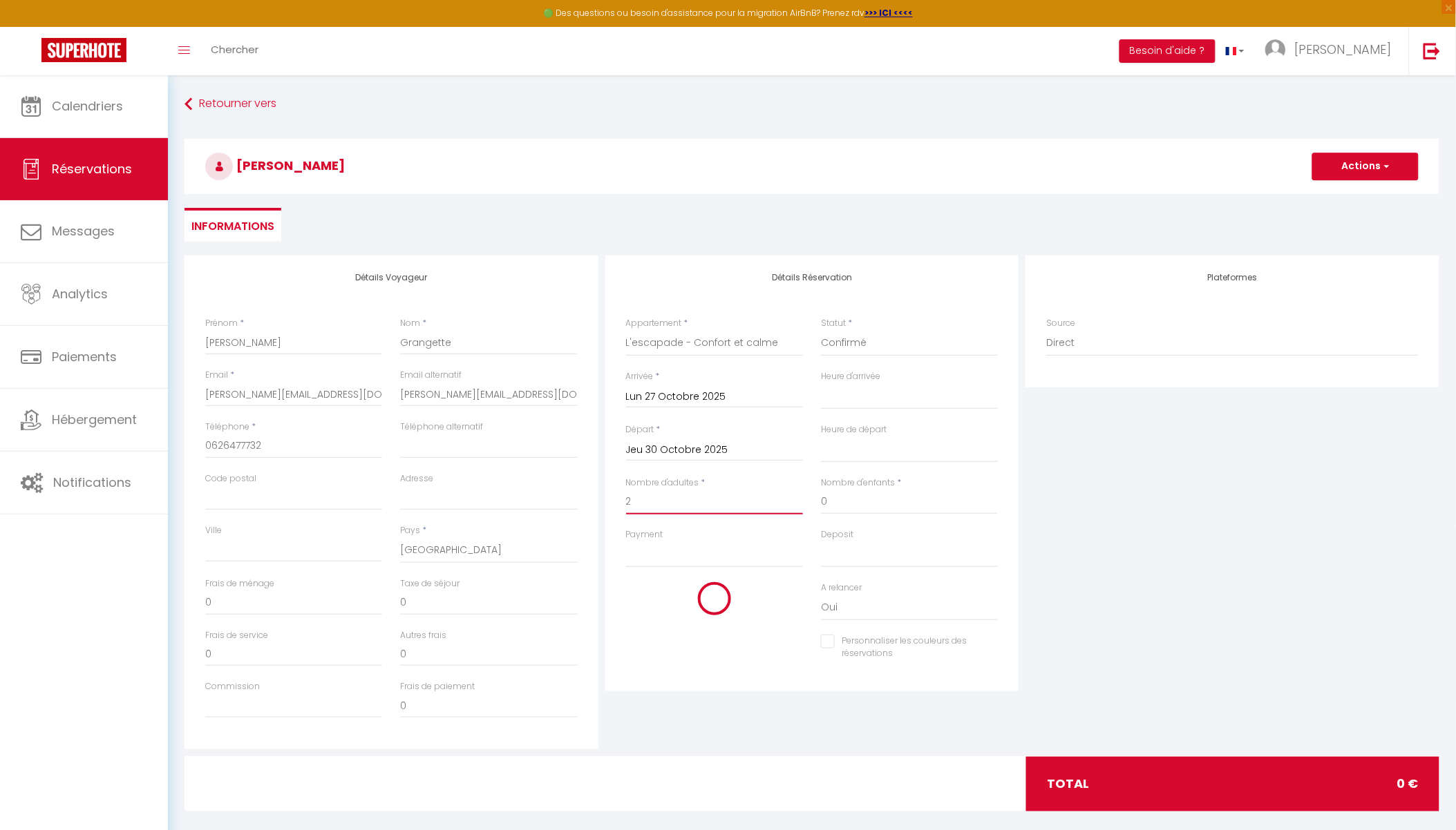
select select
checkbox input "false"
type input "2"
click at [883, 602] on select "Oui Non" at bounding box center [909, 608] width 177 height 27
select select "0"
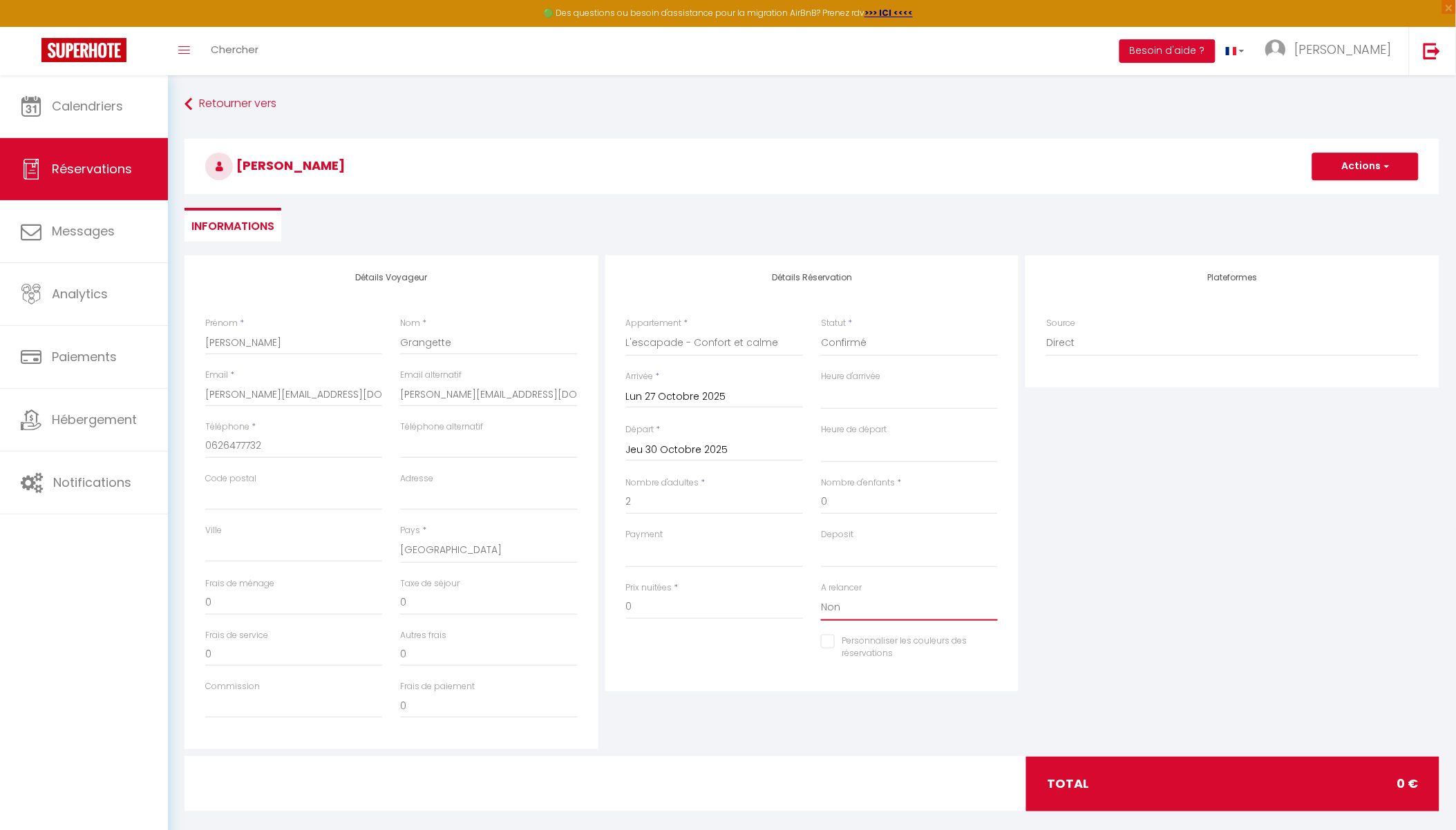
click at [821, 594] on select "Oui Non" at bounding box center [909, 608] width 177 height 27
select select
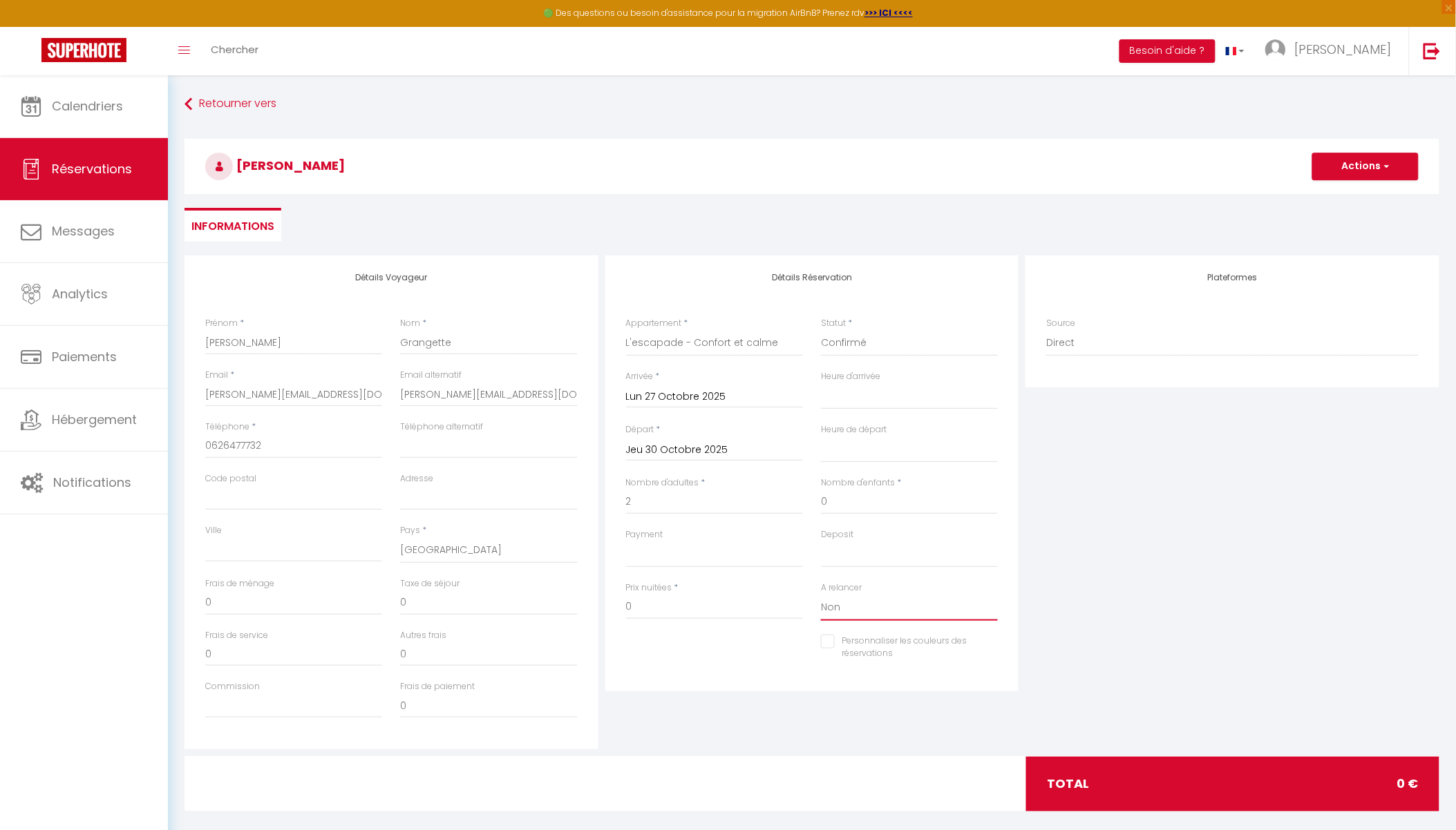
checkbox input "false"
click at [1379, 161] on button "Actions" at bounding box center [1366, 166] width 106 height 28
click at [1349, 191] on link "Enregistrer" at bounding box center [1352, 197] width 109 height 18
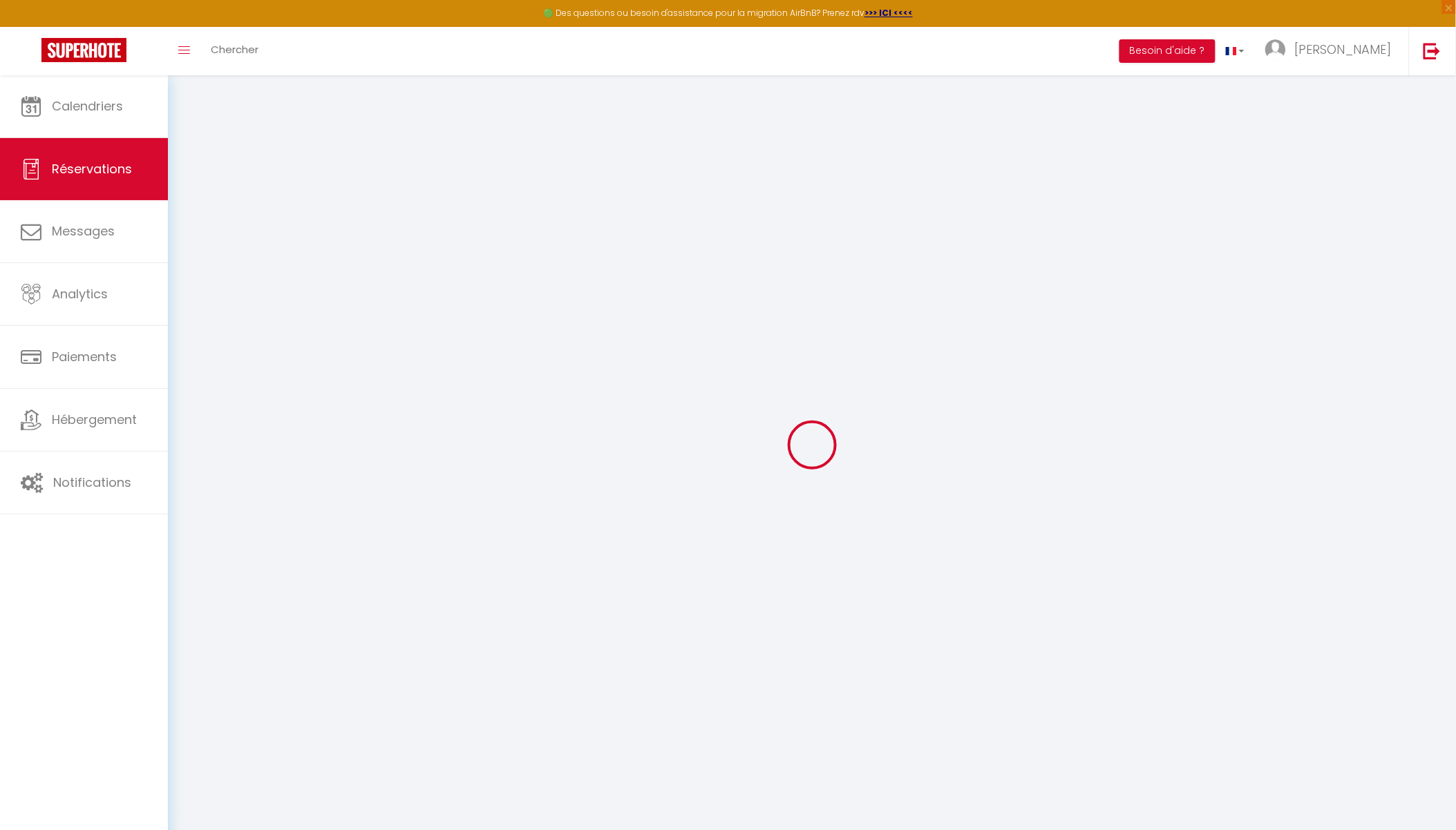
select select "not_cancelled"
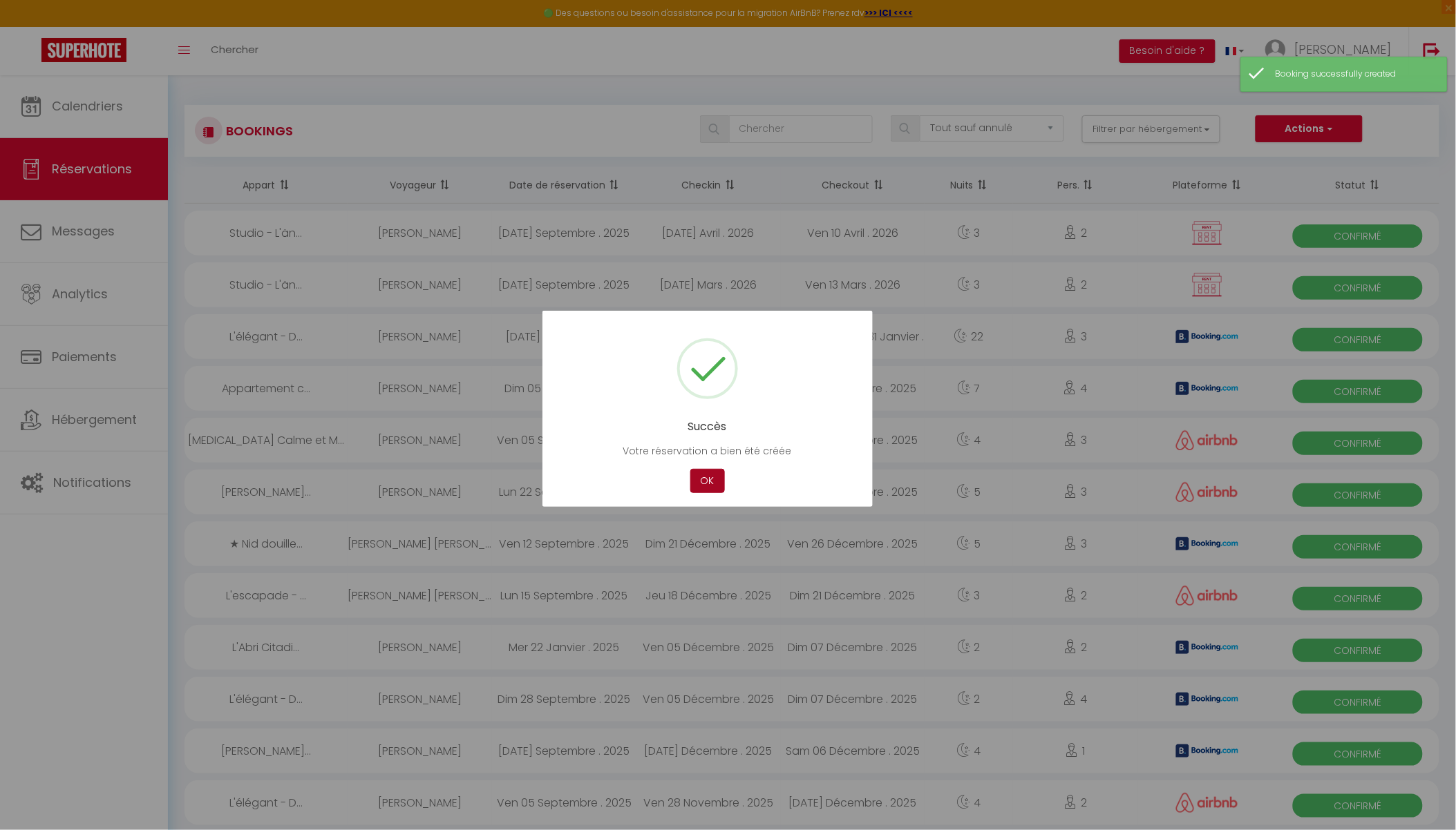
click at [711, 480] on button "OK" at bounding box center [708, 481] width 34 height 24
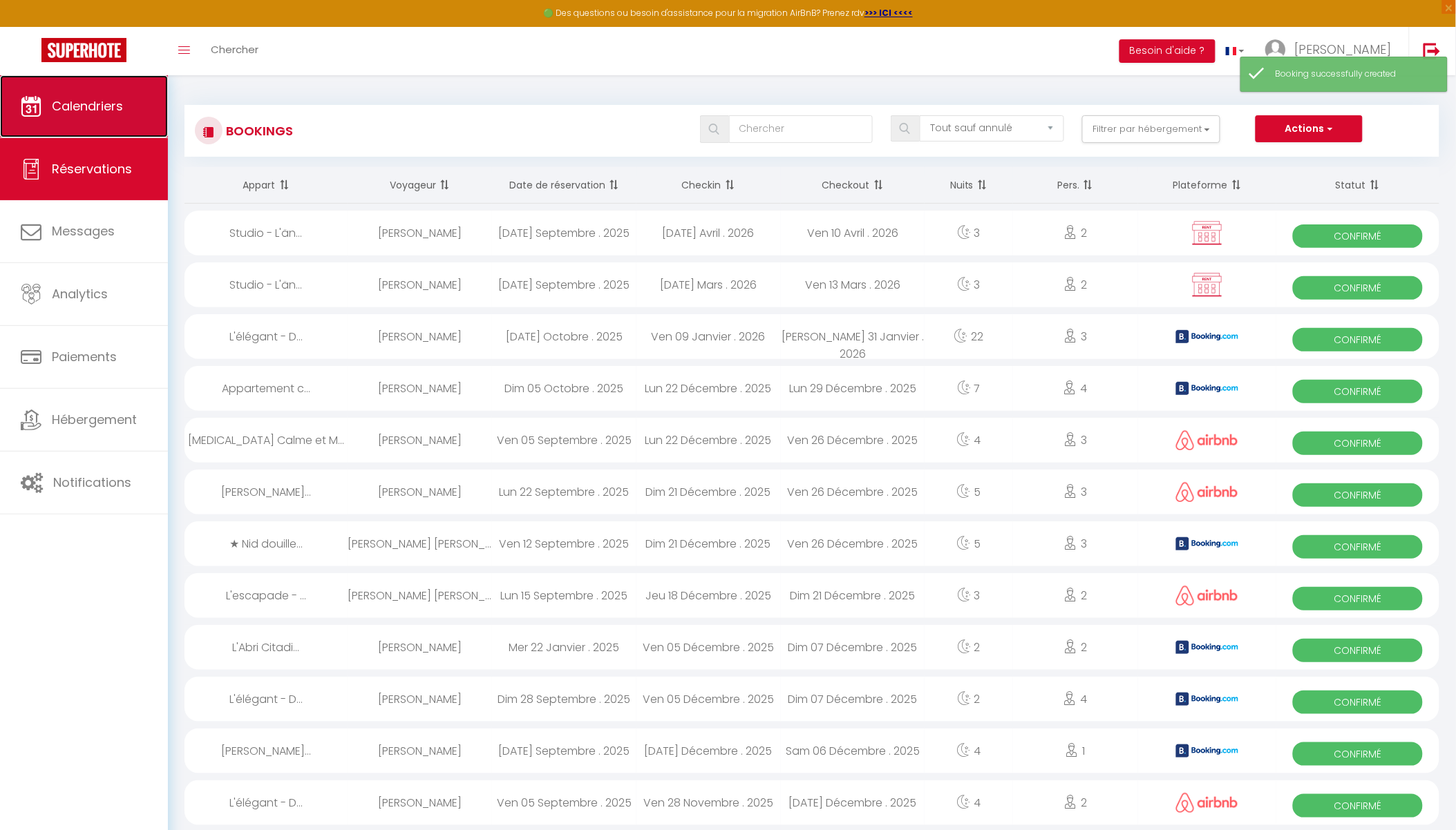
click at [28, 93] on link "Calendriers" at bounding box center [84, 105] width 168 height 62
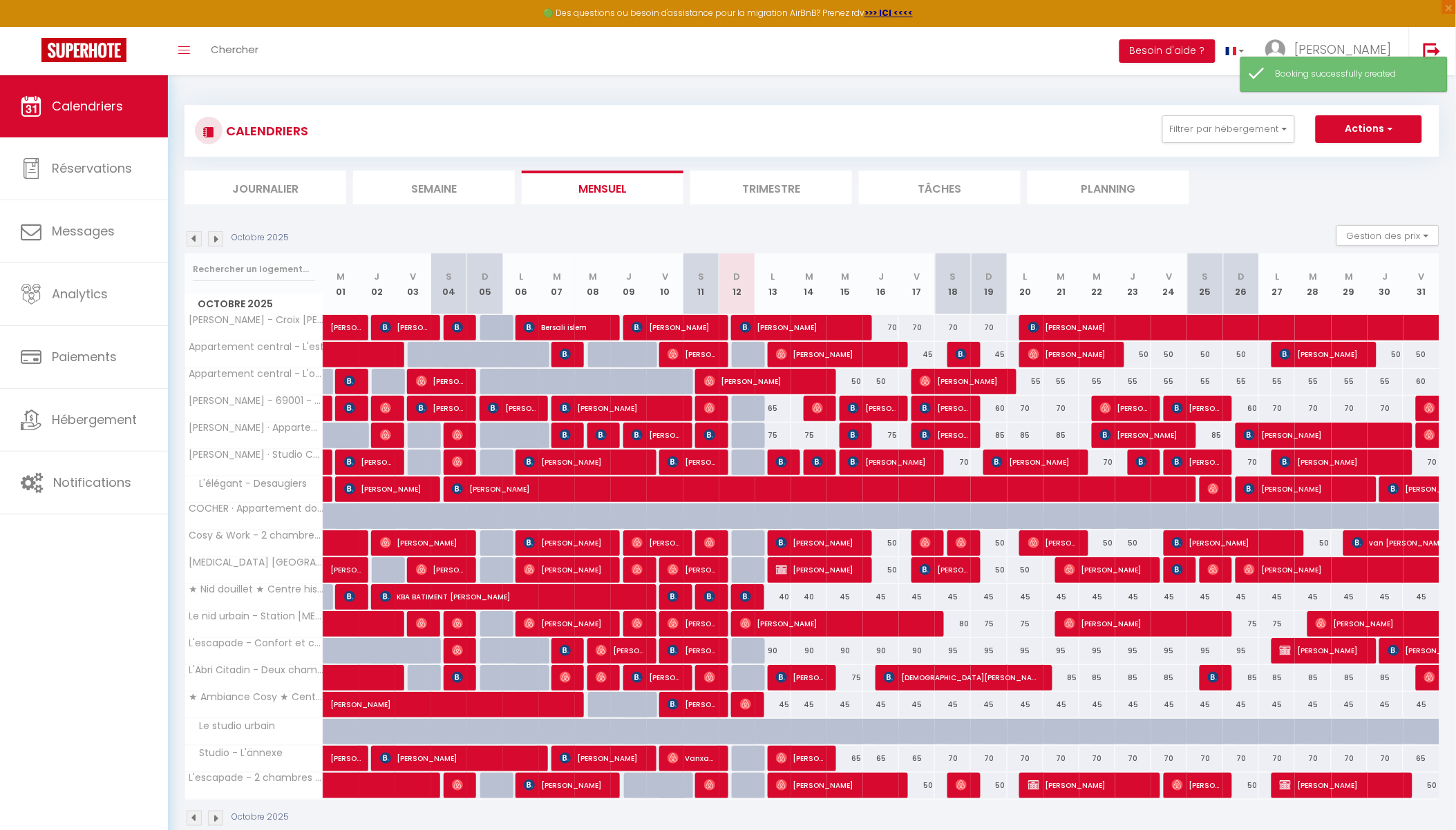
scroll to position [75, 0]
